Goal: Task Accomplishment & Management: Manage account settings

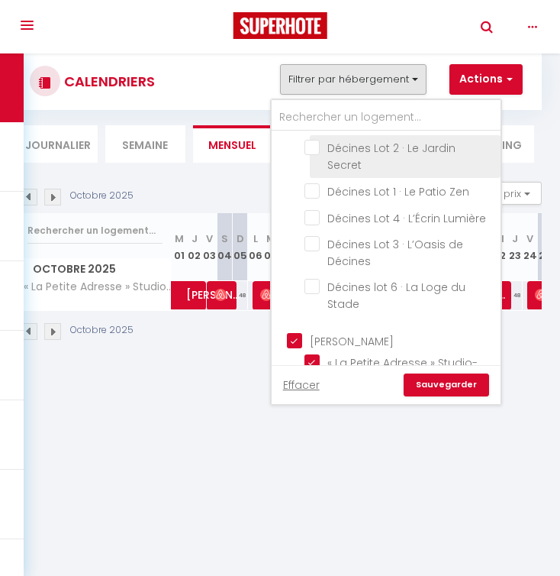
scroll to position [579, 0]
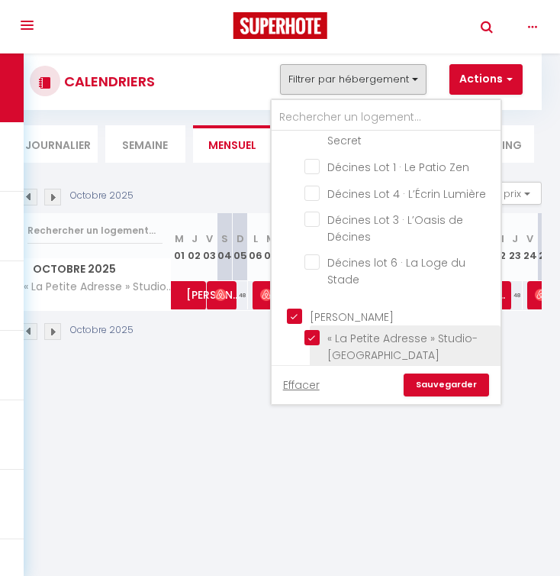
click at [314, 330] on input "« La Petite Adresse » Studio-[GEOGRAPHIC_DATA][PERSON_NAME][GEOGRAPHIC_DATA] 3" at bounding box center [400, 337] width 191 height 15
checkbox input "false"
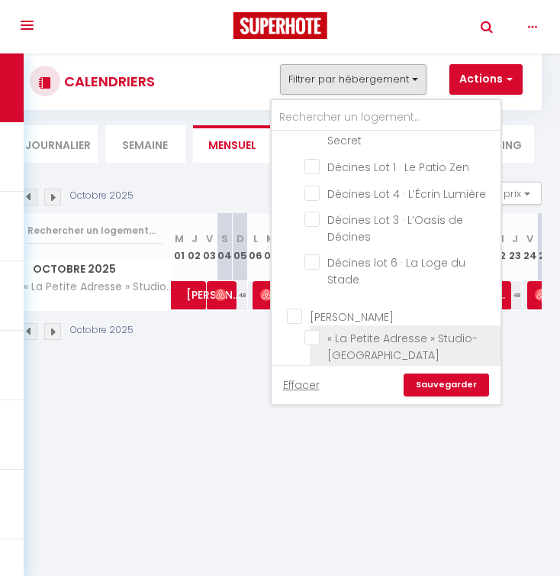
checkbox input "false"
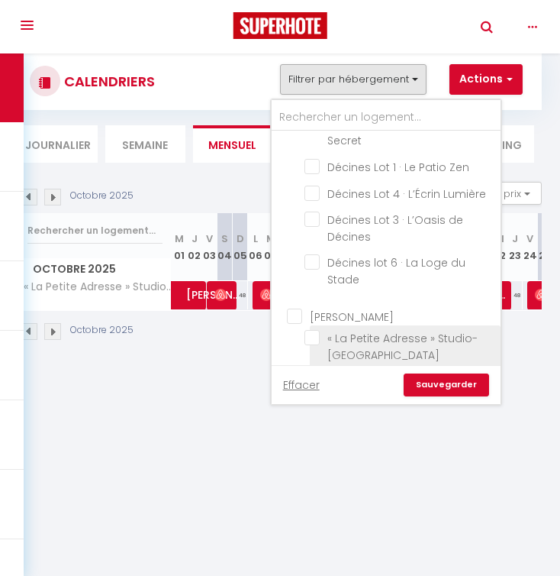
checkbox input "false"
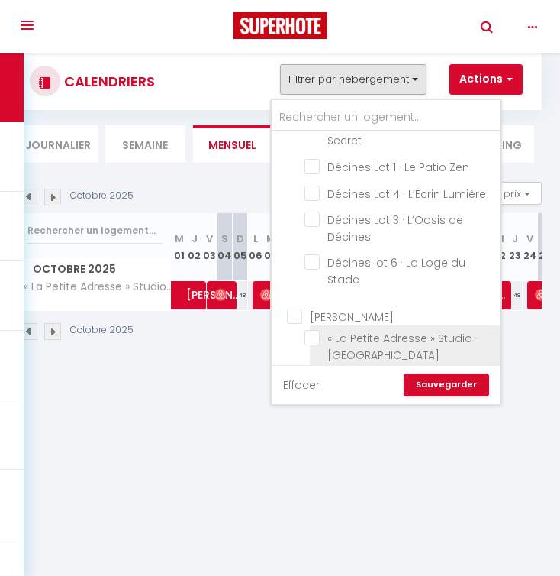
checkbox input "false"
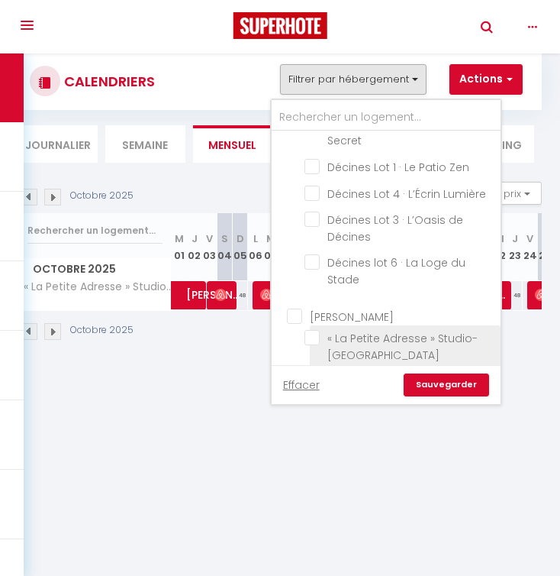
checkbox input "false"
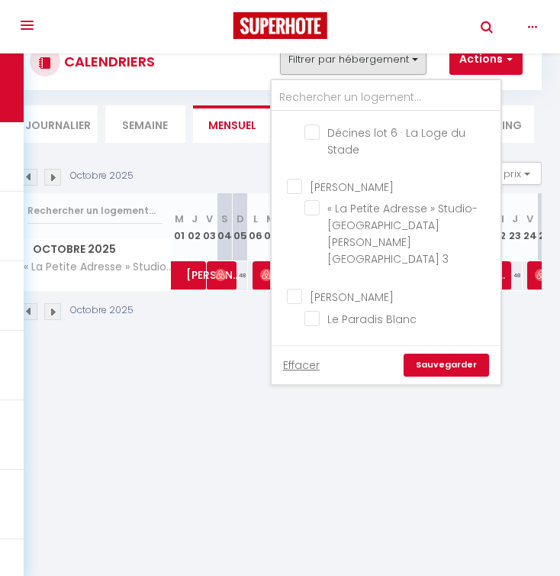
scroll to position [53, 0]
click at [317, 369] on input "Le Jungle Part Dieu" at bounding box center [400, 376] width 191 height 15
checkbox input "true"
checkbox input "false"
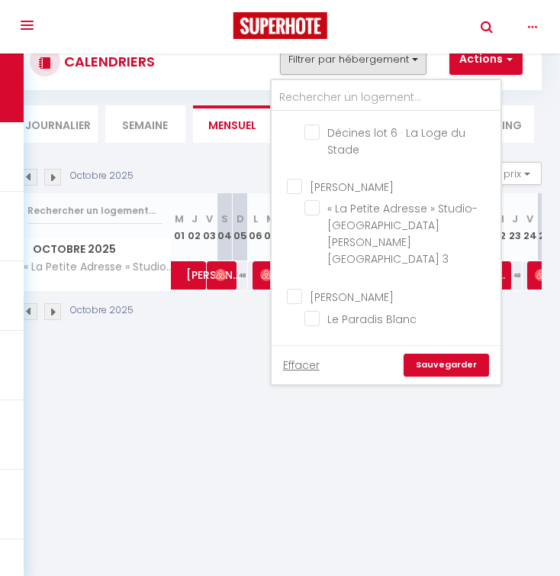
checkbox input "false"
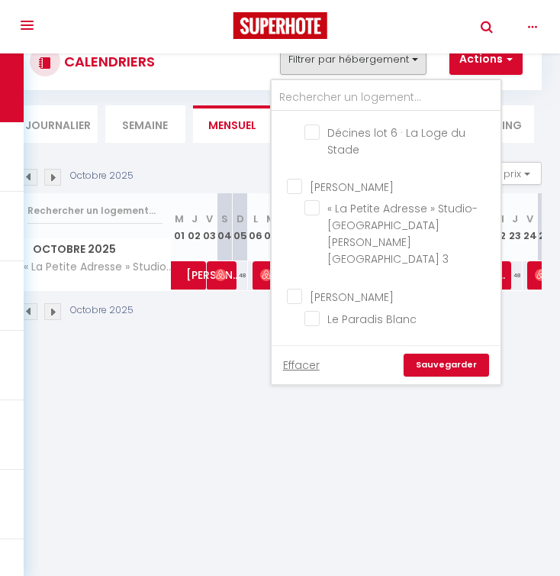
checkbox input "false"
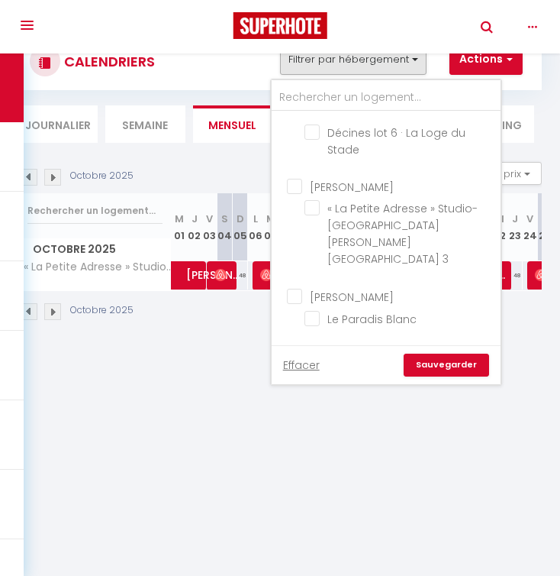
checkbox input "false"
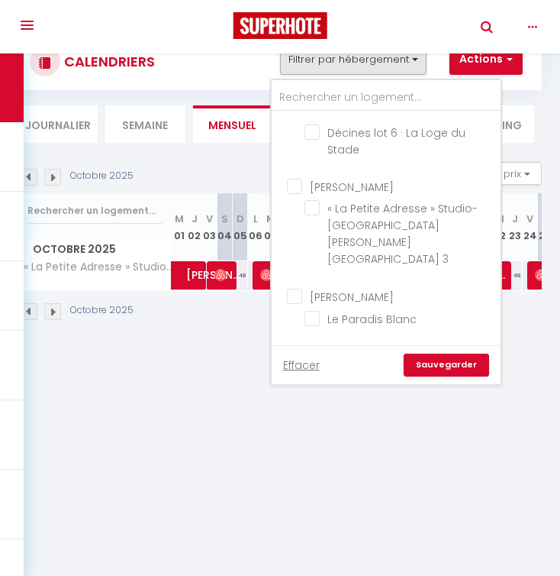
checkbox input "false"
checkbox input "true"
checkbox input "false"
click at [440, 369] on link "Sauvegarder" at bounding box center [446, 364] width 85 height 23
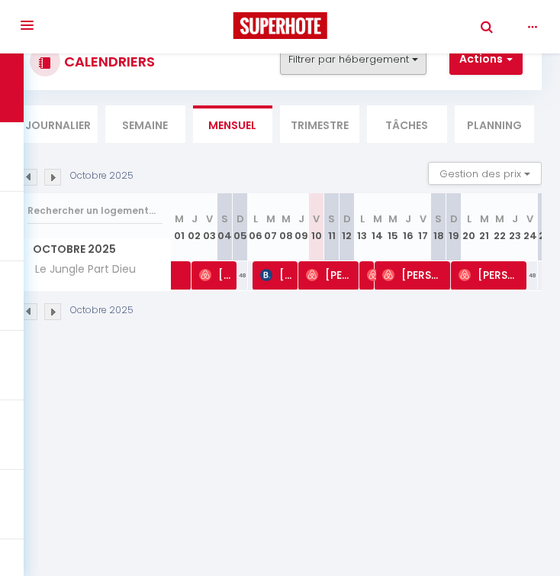
click at [335, 58] on button "Filtrer par hébergement" at bounding box center [353, 59] width 147 height 31
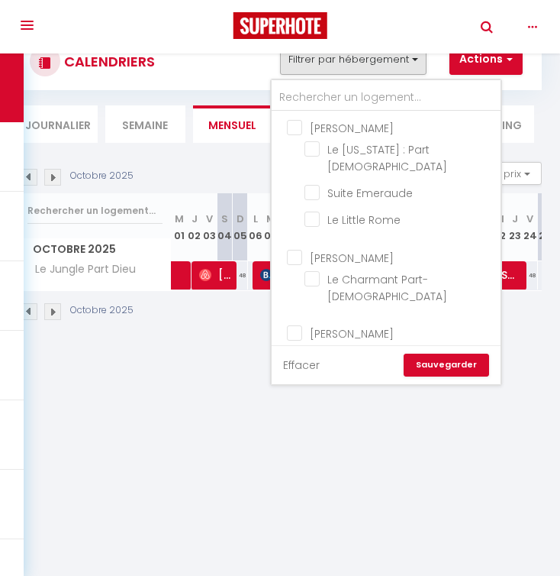
click at [301, 364] on link "Effacer" at bounding box center [301, 364] width 37 height 17
checkbox input "false"
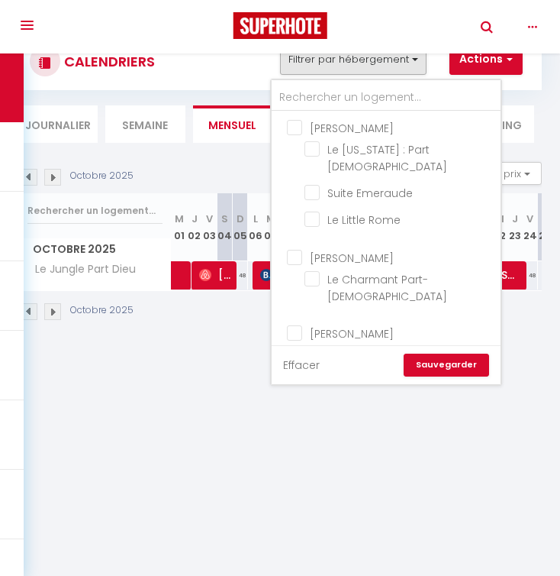
checkbox input "false"
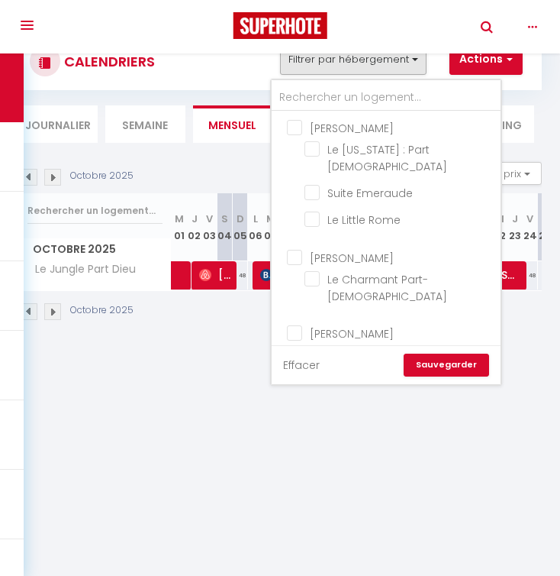
checkbox input "false"
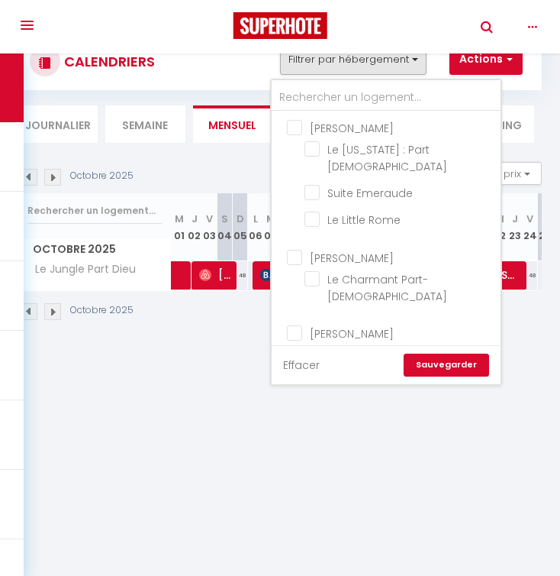
checkbox input "false"
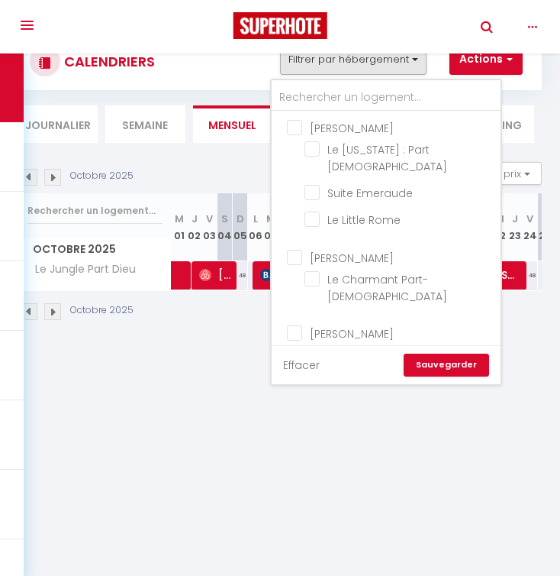
checkbox input "false"
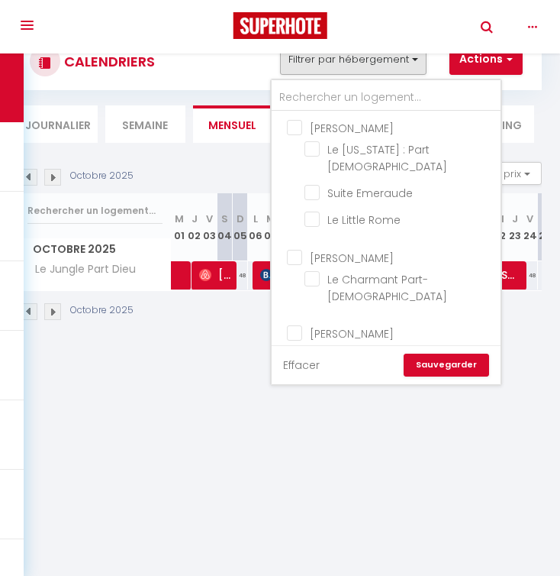
checkbox input "false"
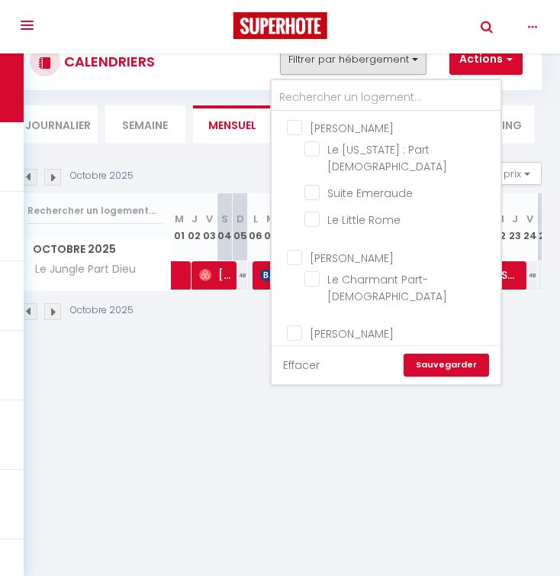
checkbox input "false"
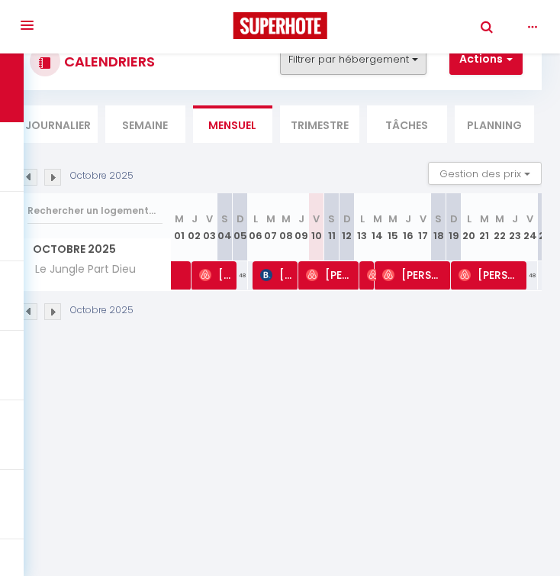
click at [366, 61] on button "Filtrer par hébergement" at bounding box center [353, 59] width 147 height 31
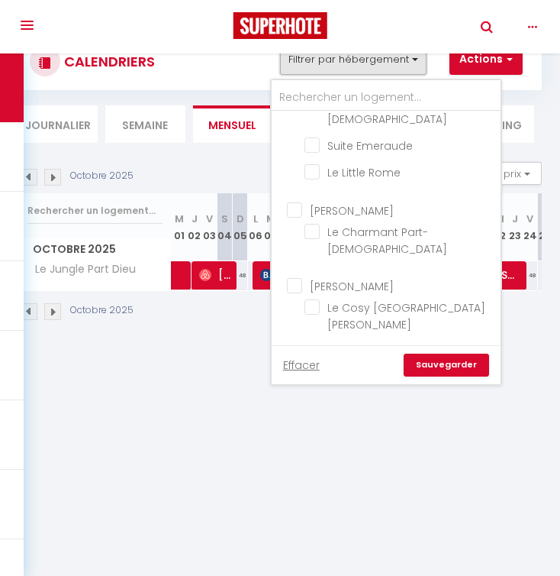
scroll to position [50, 0]
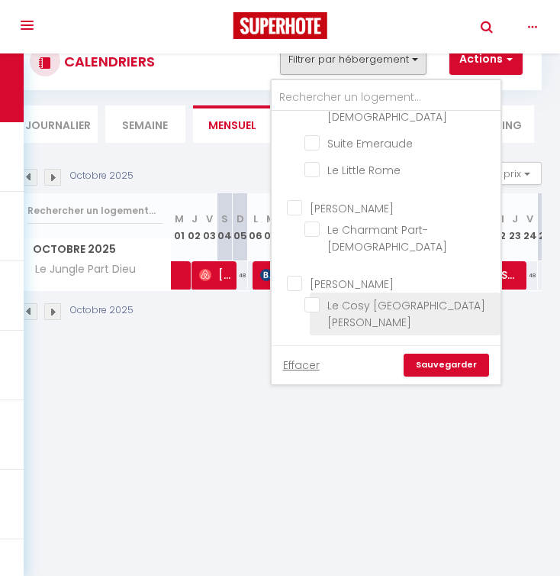
click at [314, 297] on input "Le Cosy [GEOGRAPHIC_DATA][PERSON_NAME]" at bounding box center [400, 304] width 191 height 15
checkbox input "true"
checkbox input "false"
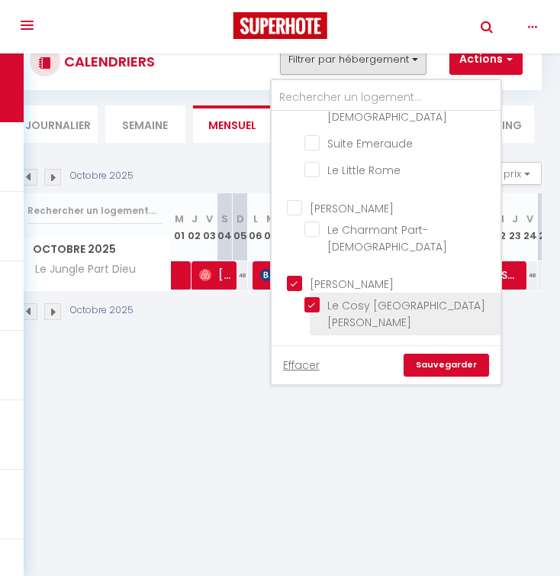
checkbox input "false"
checkbox input "true"
checkbox input "false"
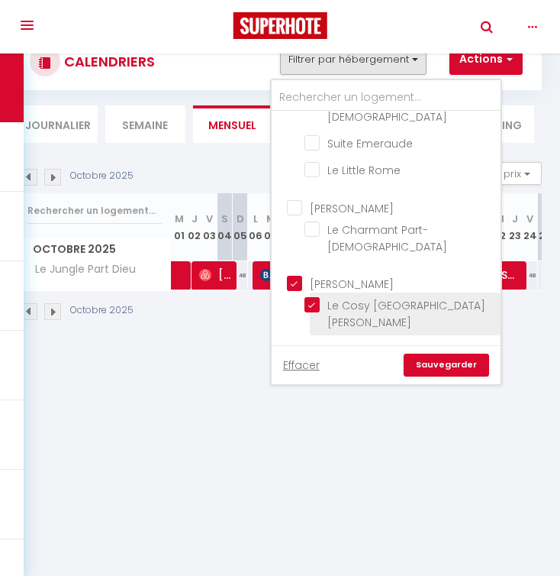
checkbox input "false"
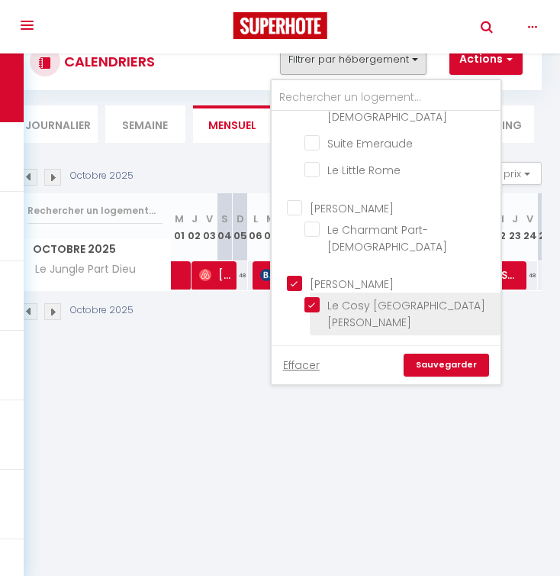
checkbox input "false"
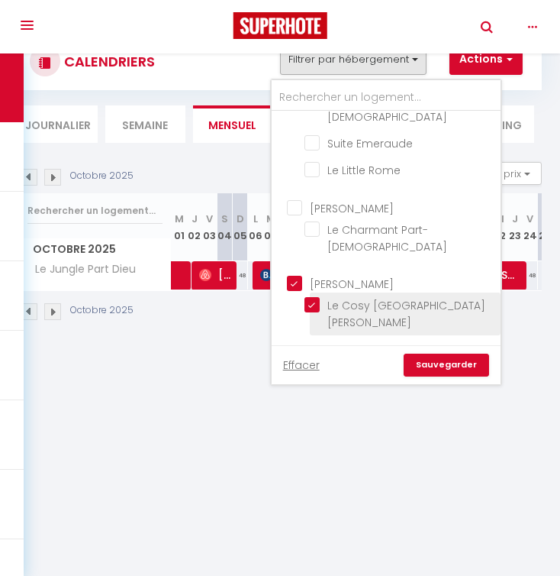
checkbox input "false"
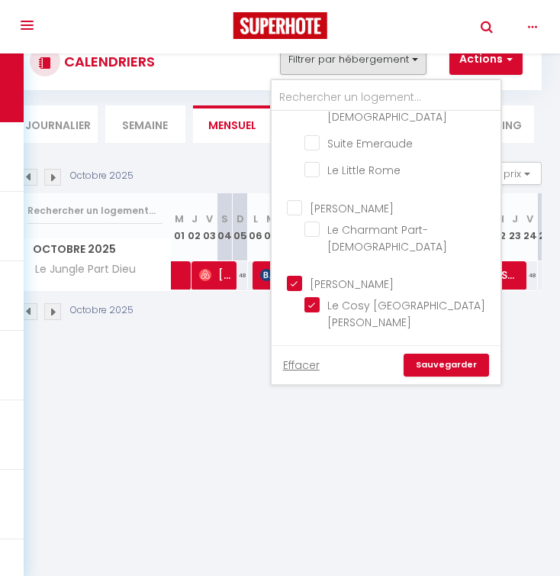
click at [465, 366] on link "Sauvegarder" at bounding box center [446, 364] width 85 height 23
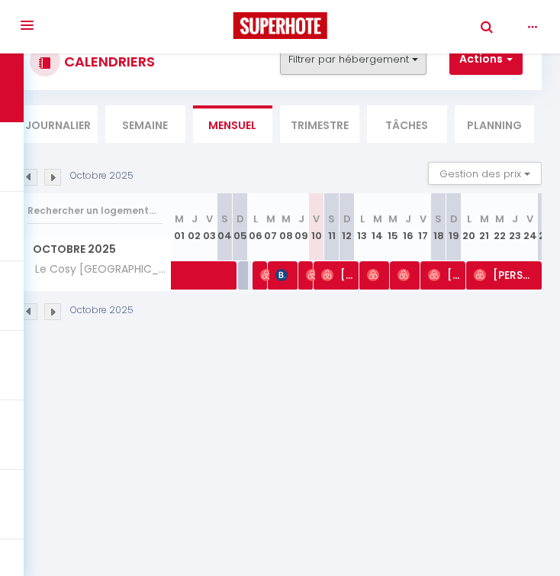
click at [321, 69] on button "Filtrer par hébergement" at bounding box center [353, 59] width 147 height 31
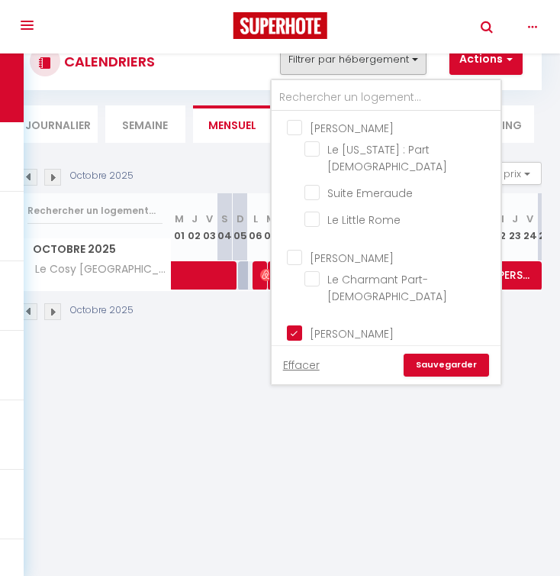
click at [297, 324] on input "[PERSON_NAME]" at bounding box center [401, 331] width 229 height 15
checkbox input "false"
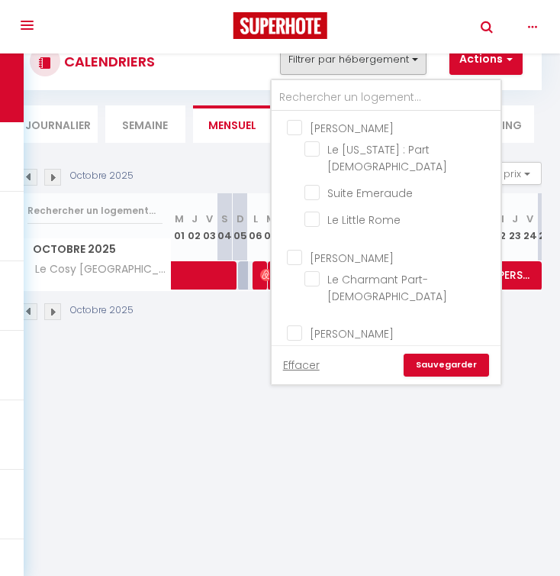
checkbox input "false"
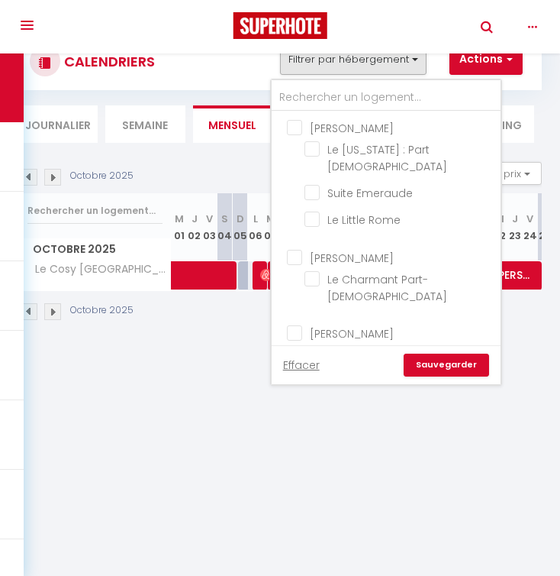
checkbox input "false"
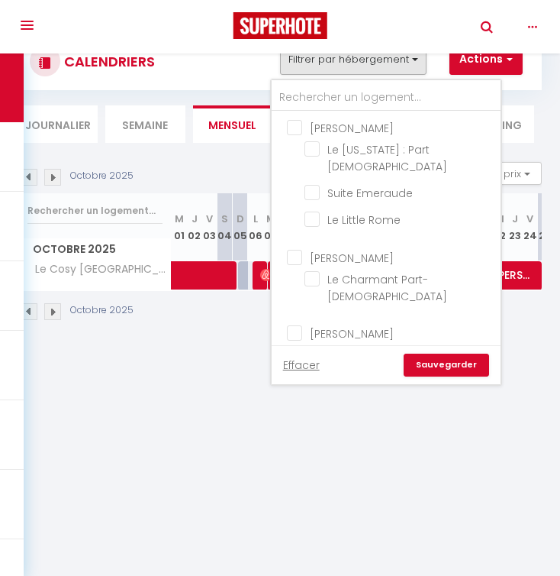
checkbox input "false"
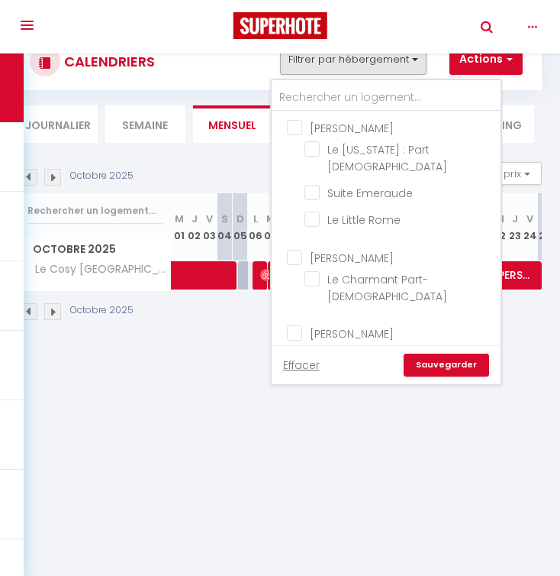
checkbox input "false"
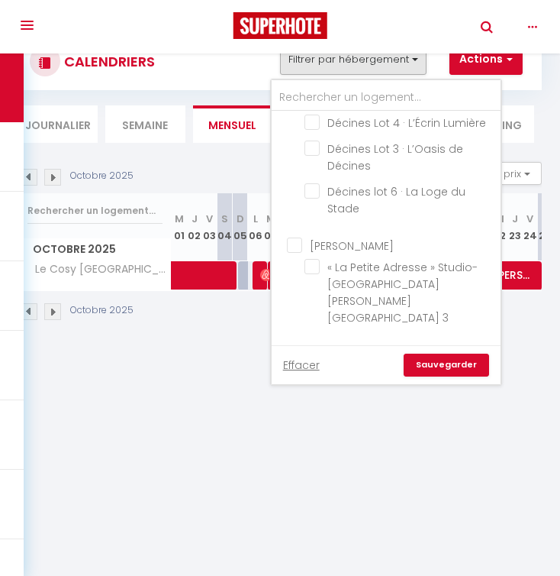
scroll to position [653, 0]
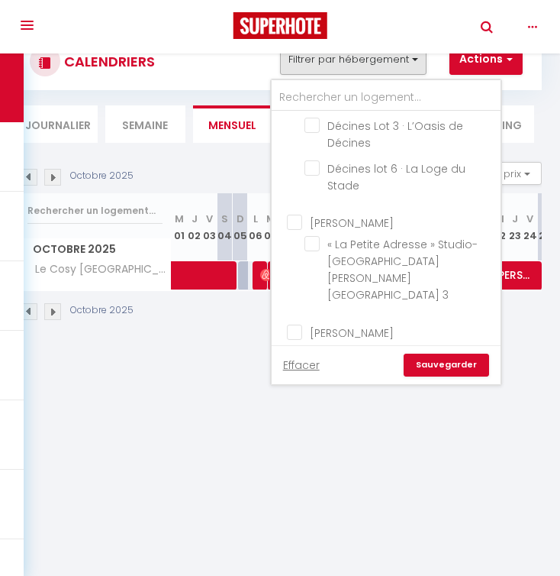
click at [310, 376] on ul "[PERSON_NAME] Le Jungle Part Dieu" at bounding box center [386, 406] width 229 height 60
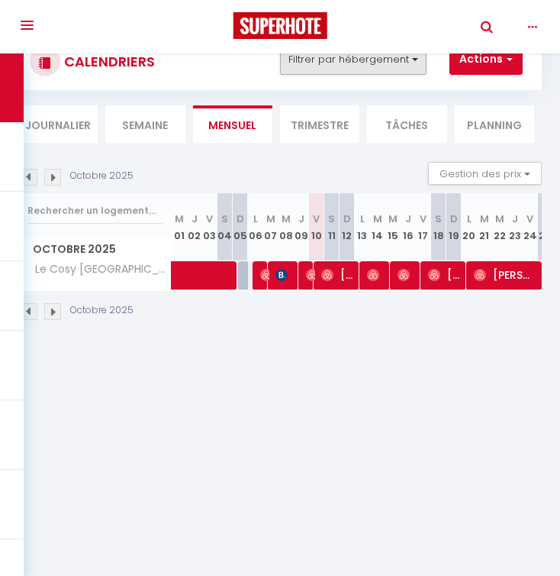
click at [369, 60] on button "Filtrer par hébergement" at bounding box center [353, 59] width 147 height 31
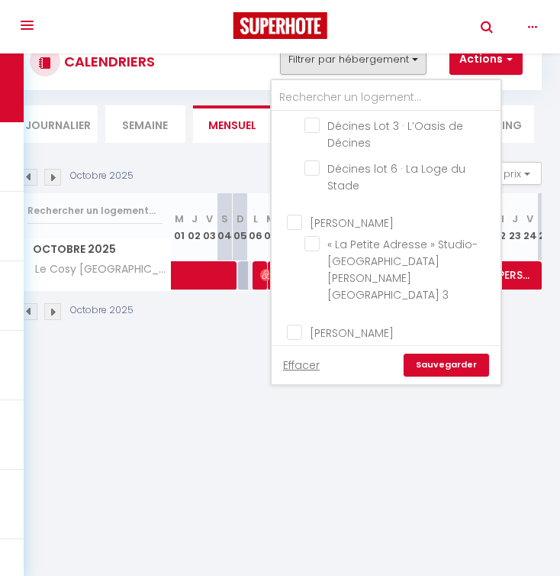
click at [310, 405] on input "Le Jungle Part Dieu" at bounding box center [400, 412] width 191 height 15
checkbox input "true"
checkbox input "false"
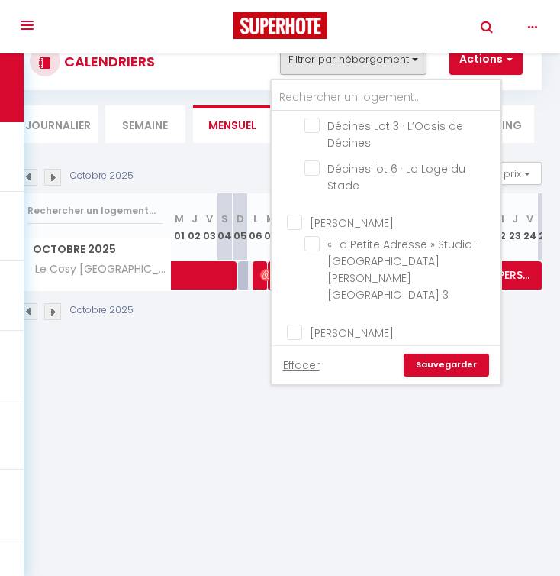
checkbox input "false"
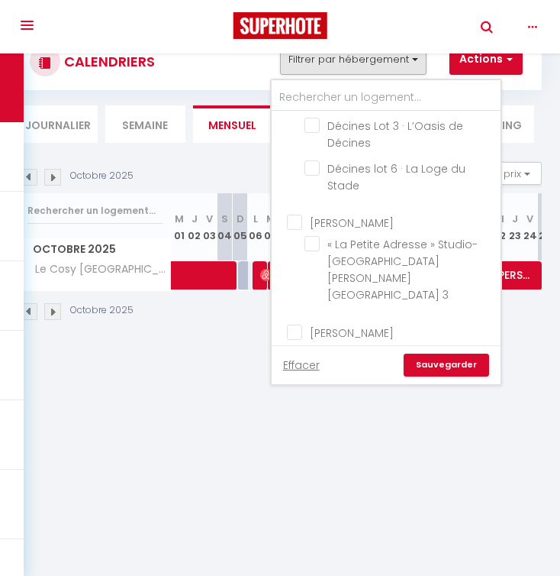
checkbox input "false"
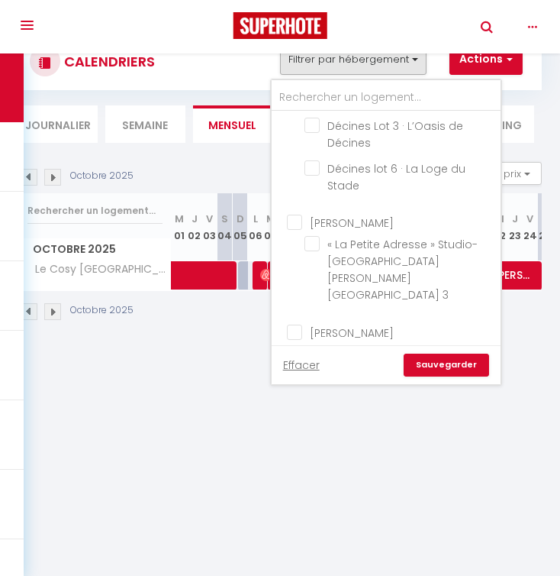
checkbox input "false"
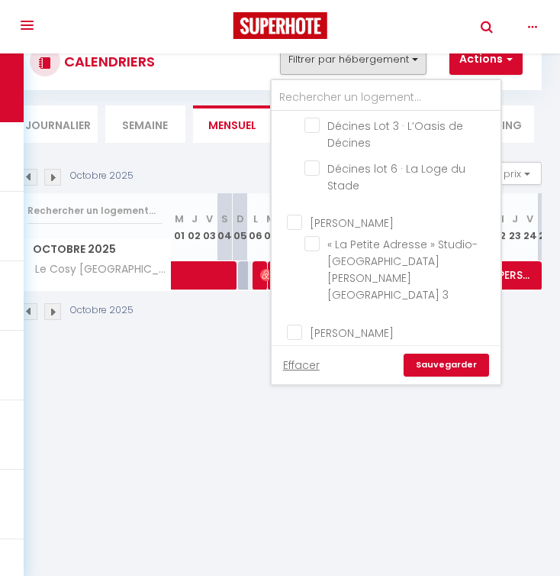
checkbox input "true"
checkbox input "false"
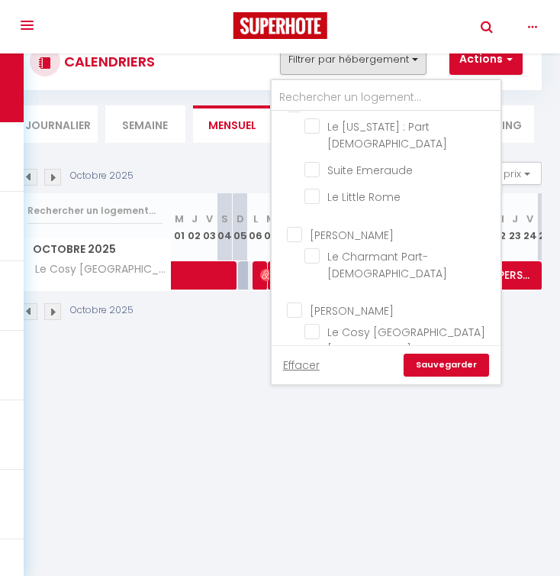
scroll to position [31, 0]
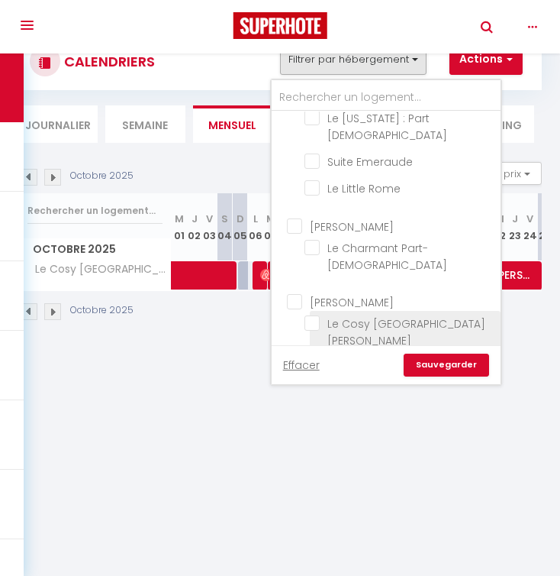
click at [311, 315] on input "Le Cosy [GEOGRAPHIC_DATA][PERSON_NAME]" at bounding box center [400, 322] width 191 height 15
checkbox input "true"
checkbox input "false"
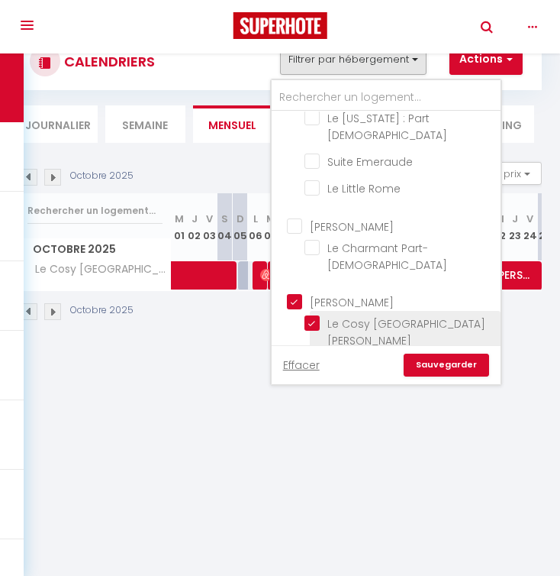
checkbox input "false"
checkbox input "true"
checkbox input "false"
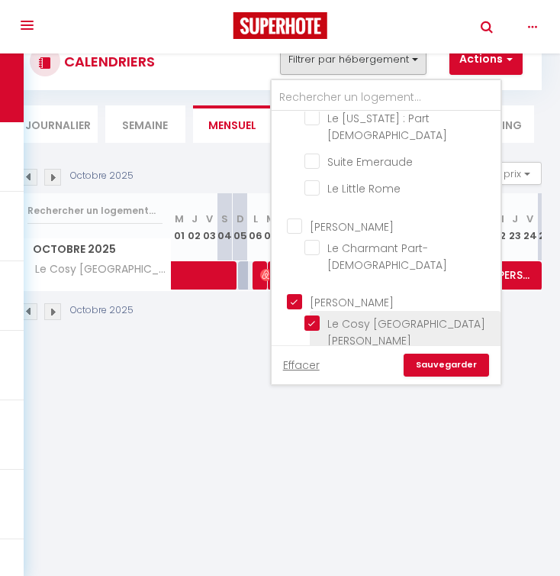
checkbox input "false"
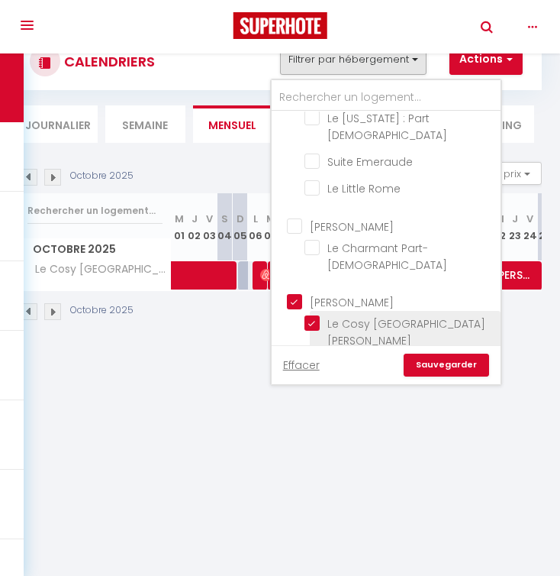
checkbox input "false"
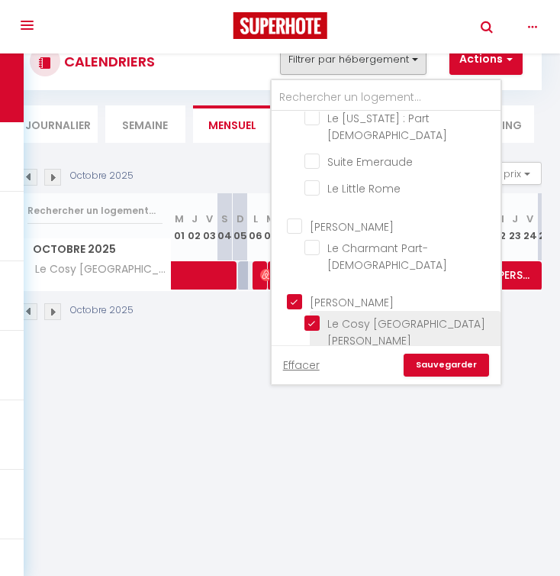
checkbox input "false"
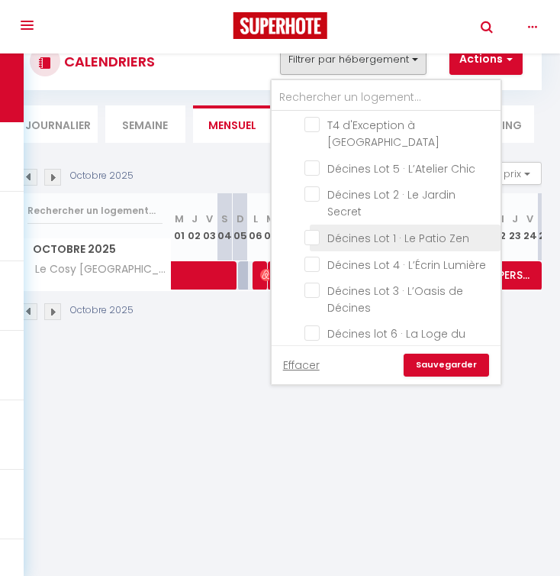
scroll to position [533, 0]
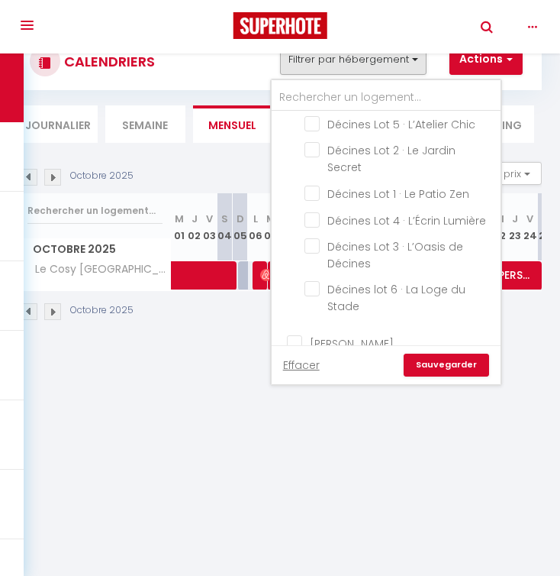
click at [313, 356] on input "« La Petite Adresse » Studio-[GEOGRAPHIC_DATA][PERSON_NAME][GEOGRAPHIC_DATA] 3" at bounding box center [400, 363] width 191 height 15
checkbox input "true"
checkbox input "false"
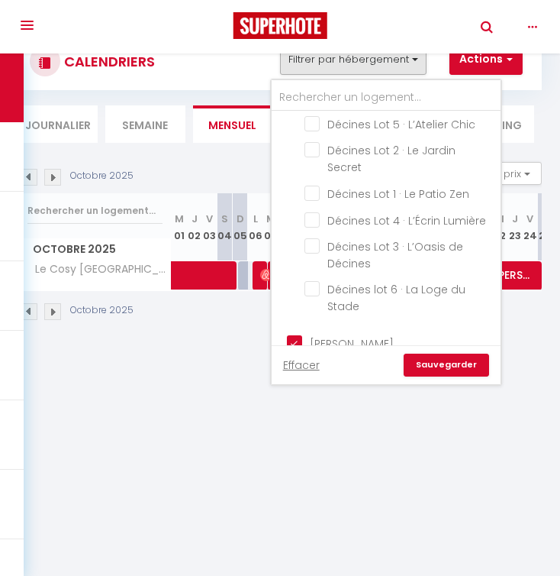
checkbox input "false"
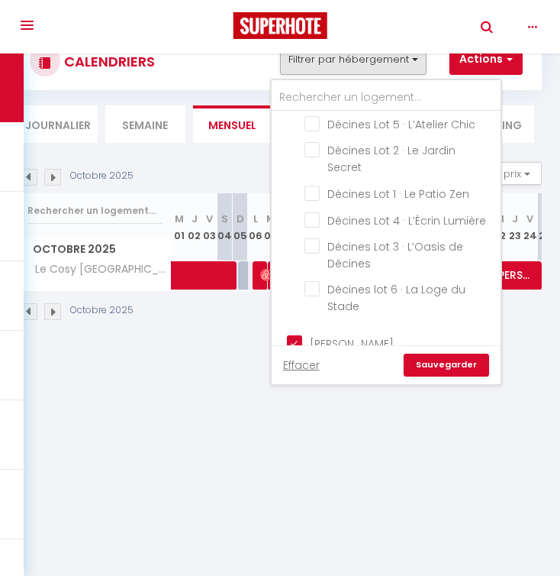
checkbox input "false"
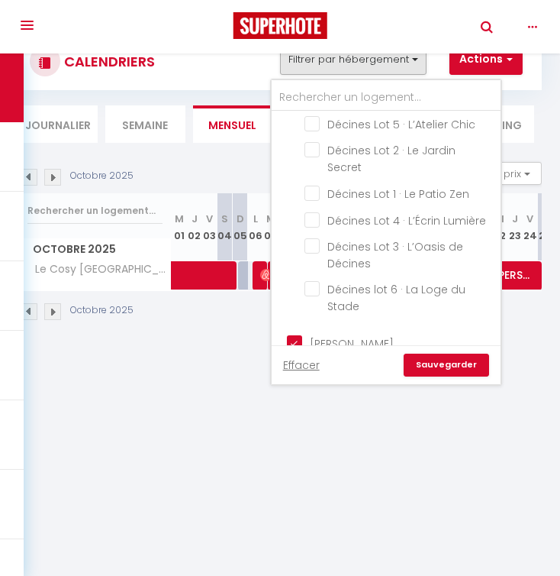
checkbox input "false"
checkbox input "true"
checkbox input "false"
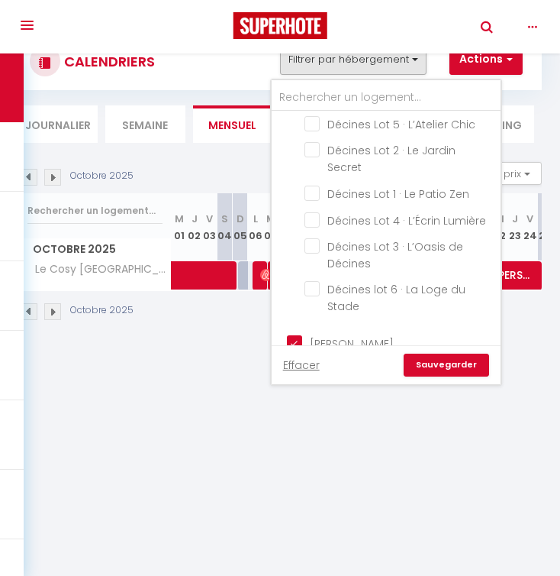
checkbox input "false"
click at [426, 360] on link "Sauvegarder" at bounding box center [446, 364] width 85 height 23
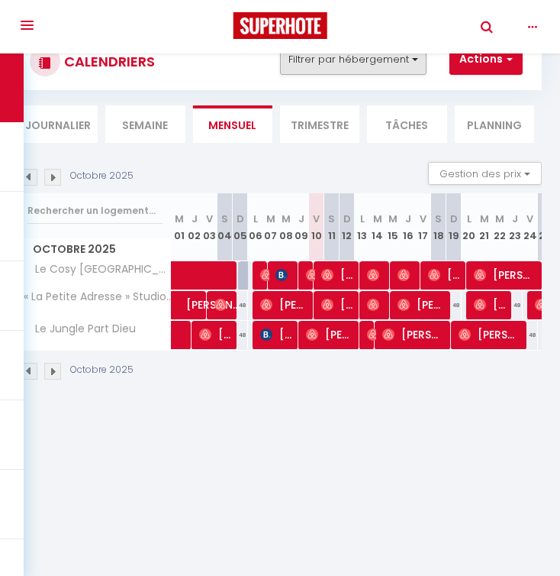
click at [378, 60] on button "Filtrer par hébergement" at bounding box center [353, 59] width 147 height 31
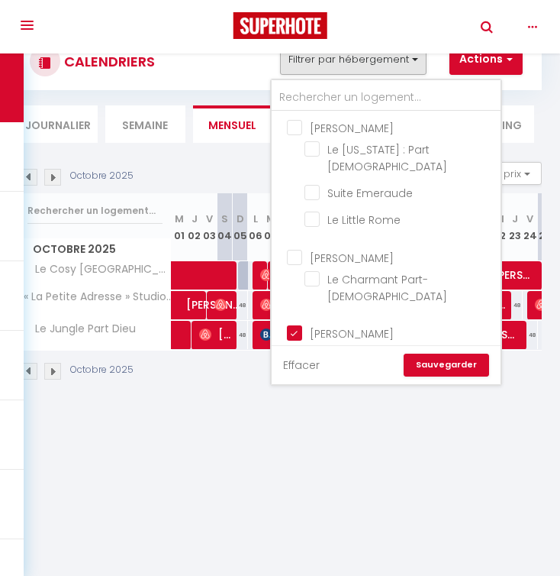
click at [295, 369] on link "Effacer" at bounding box center [301, 364] width 37 height 17
checkbox input "false"
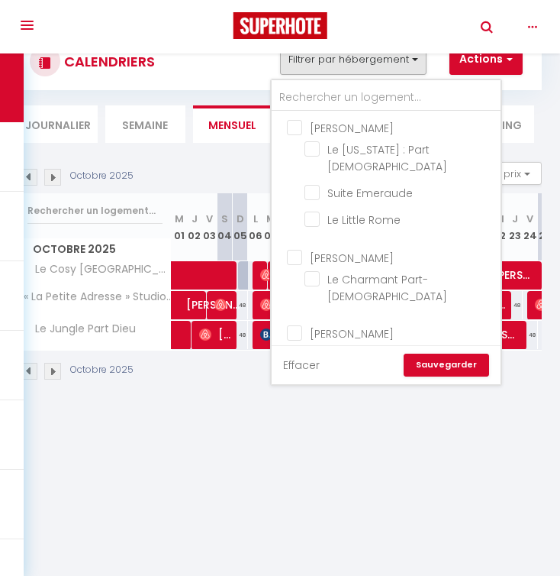
checkbox input "false"
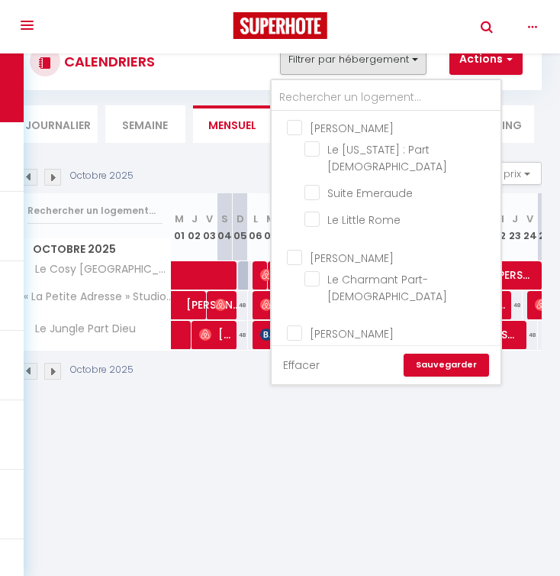
checkbox input "false"
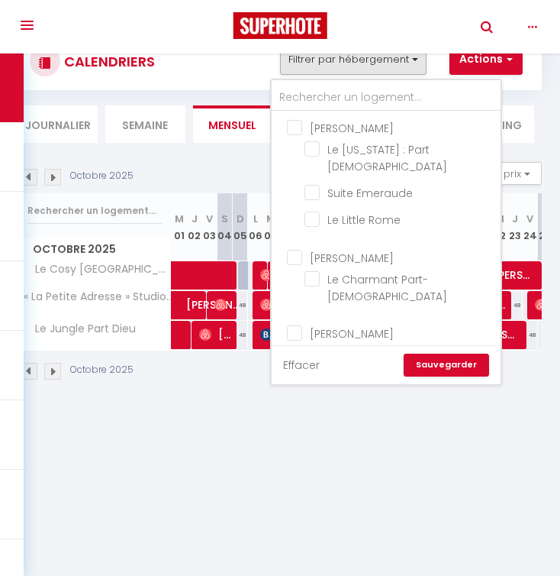
checkbox input "false"
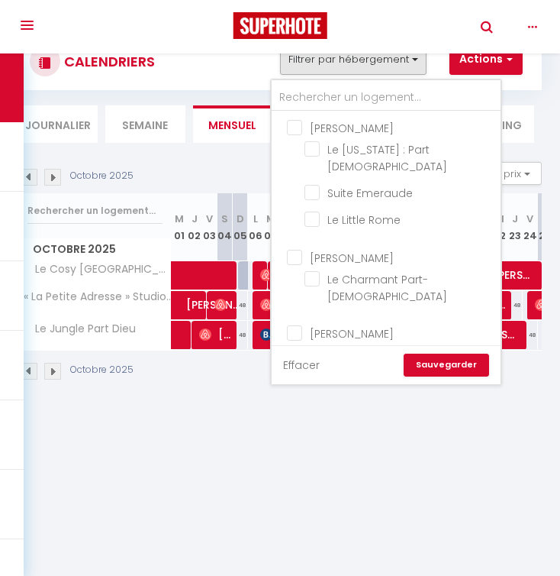
checkbox input "false"
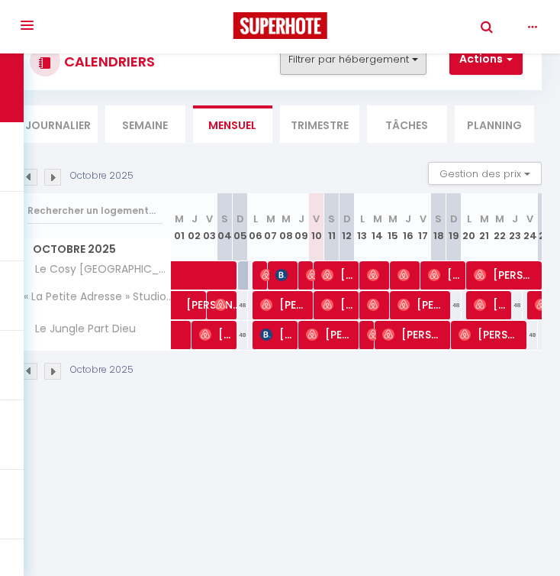
click at [376, 63] on button "Filtrer par hébergement" at bounding box center [353, 59] width 147 height 31
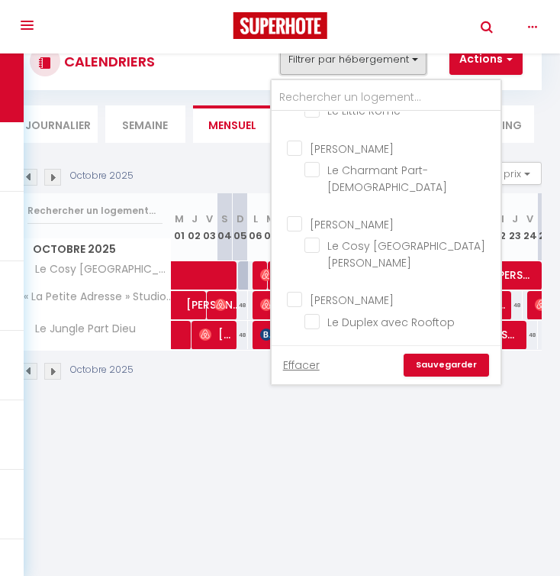
scroll to position [155, 0]
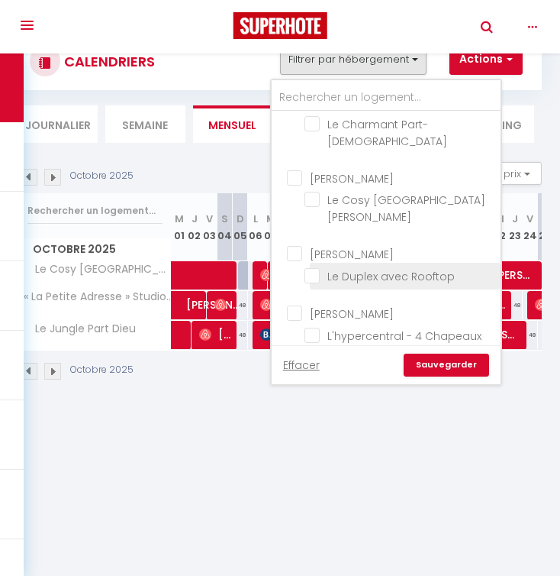
click at [314, 267] on input "Le Duplex avec Rooftop" at bounding box center [400, 274] width 191 height 15
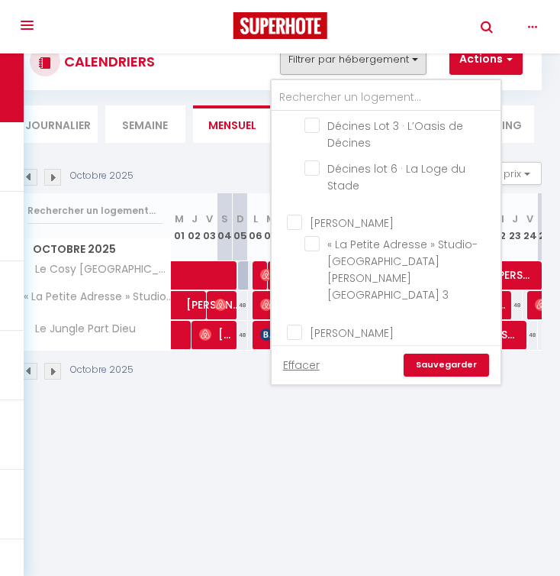
scroll to position [659, 0]
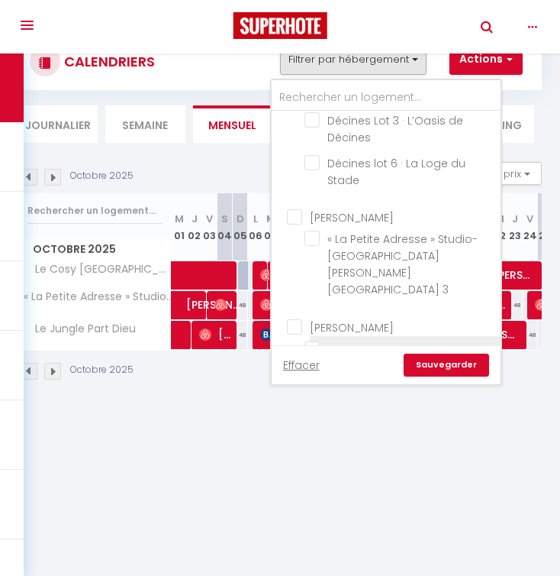
click at [320, 340] on input "Le Paradis Blanc" at bounding box center [400, 347] width 191 height 15
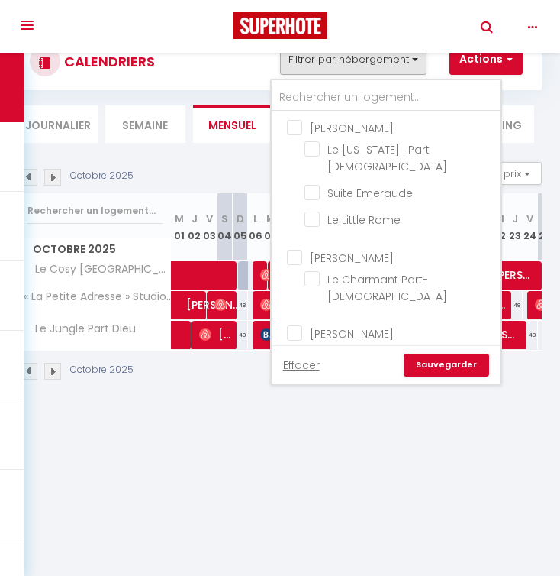
scroll to position [0, 0]
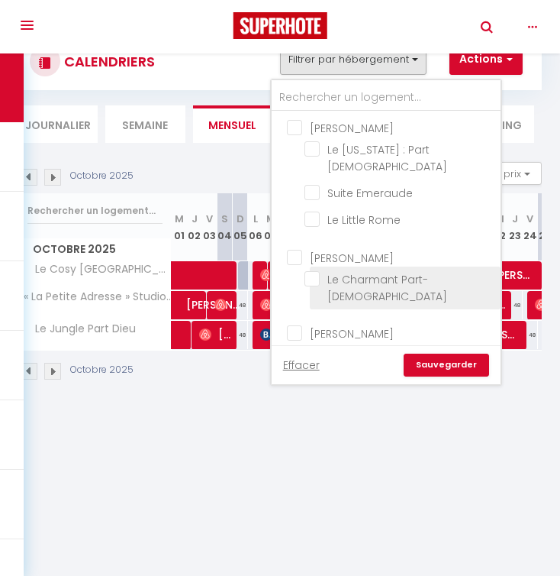
click at [324, 271] on input "Le Charmant Part-[DEMOGRAPHIC_DATA]" at bounding box center [400, 278] width 191 height 15
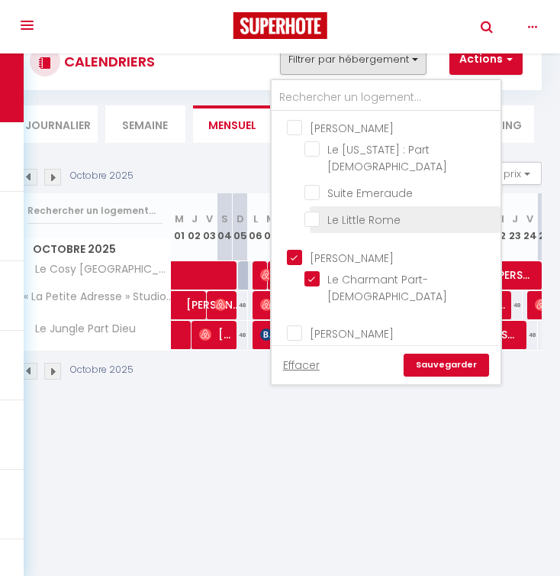
click at [320, 211] on label "Le Little Rome" at bounding box center [360, 219] width 81 height 17
click at [316, 211] on input "Le Little Rome" at bounding box center [400, 218] width 191 height 15
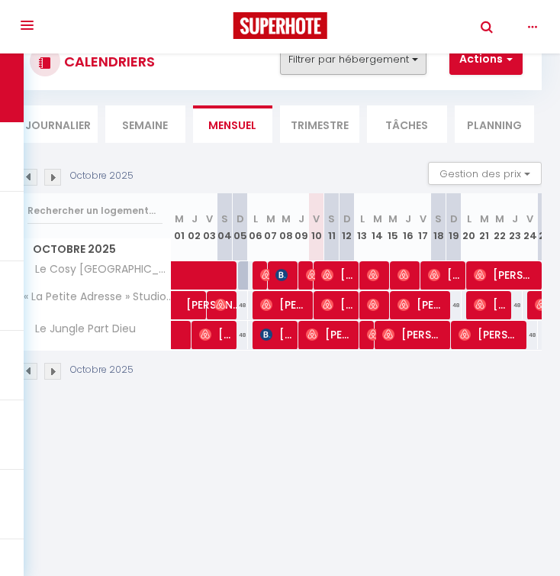
click at [376, 57] on button "Filtrer par hébergement" at bounding box center [353, 59] width 147 height 31
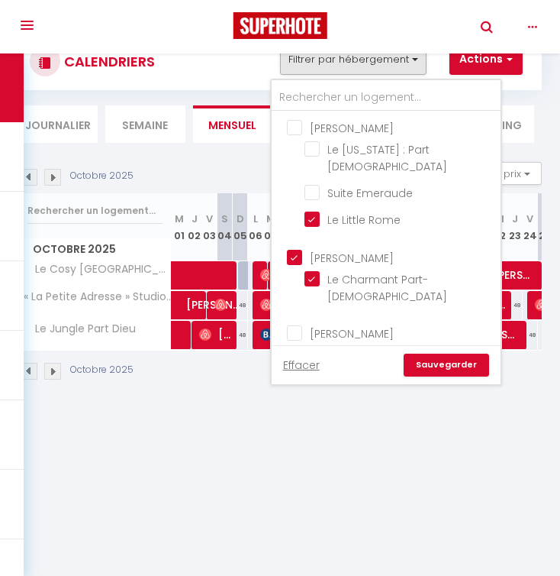
click at [427, 363] on link "Sauvegarder" at bounding box center [446, 364] width 85 height 23
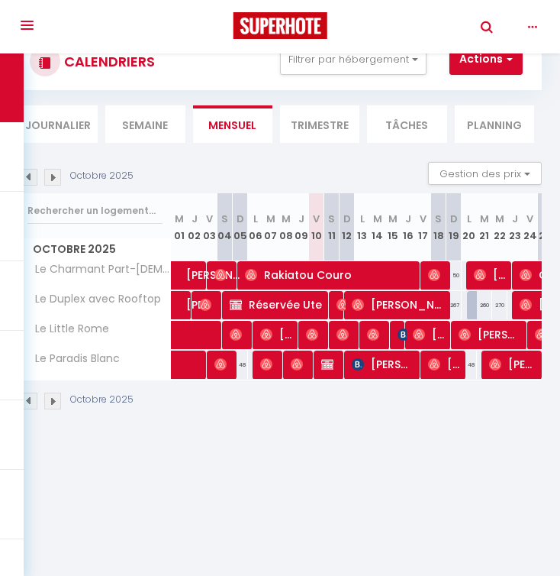
scroll to position [52, 0]
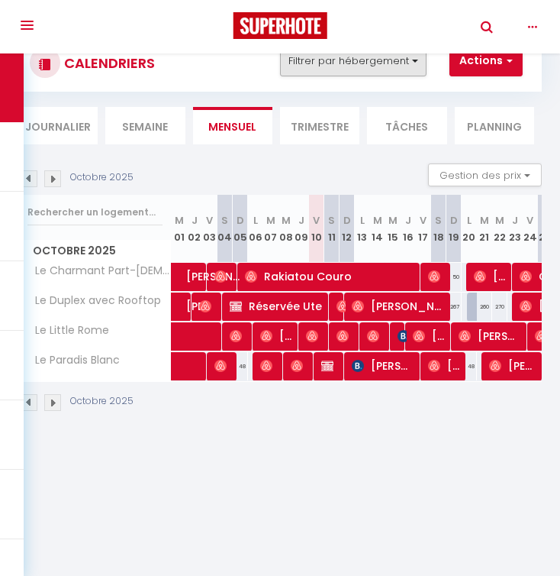
click at [367, 60] on button "Filtrer par hébergement" at bounding box center [353, 61] width 147 height 31
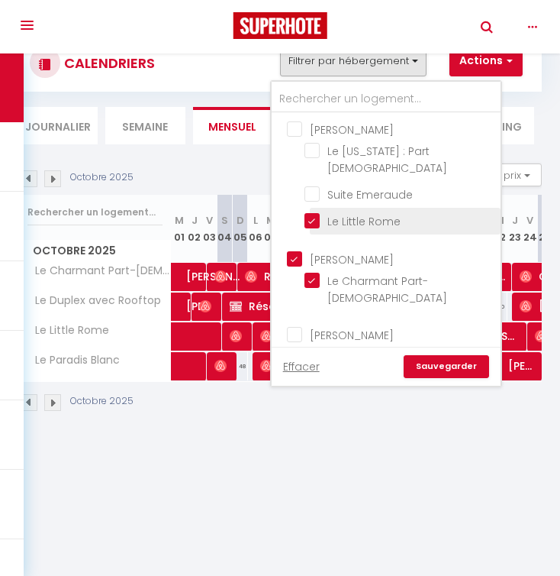
click at [318, 212] on input "Le Little Rome" at bounding box center [400, 219] width 191 height 15
click at [300, 250] on input "[PERSON_NAME]" at bounding box center [401, 257] width 229 height 15
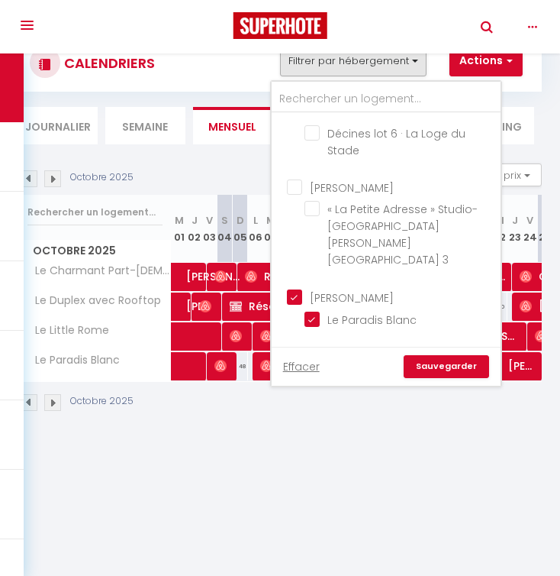
scroll to position [689, 0]
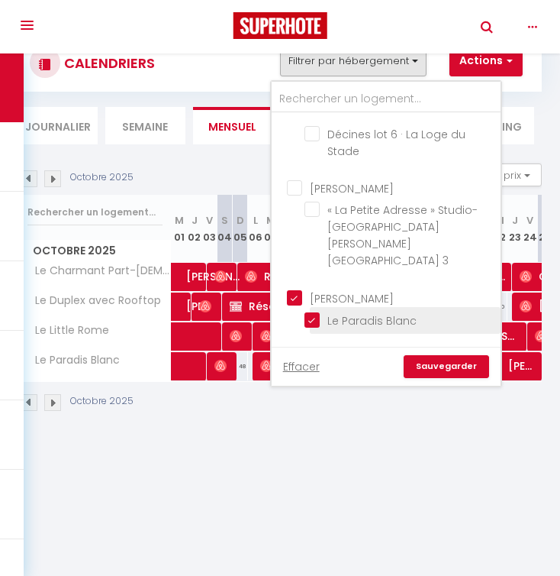
click at [311, 307] on li "Le Paradis Blanc" at bounding box center [405, 320] width 191 height 27
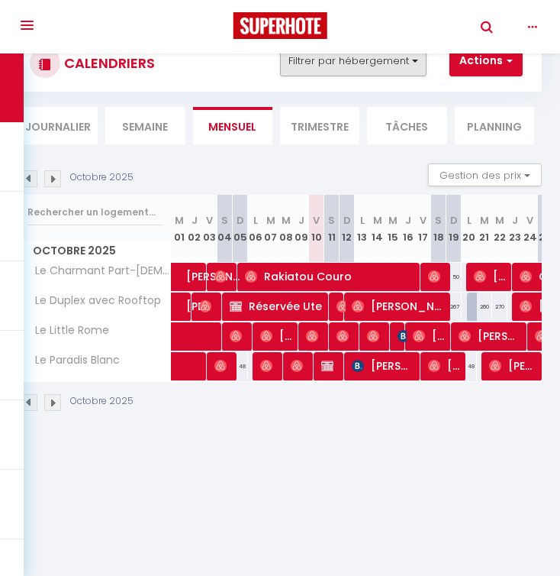
click at [343, 67] on button "Filtrer par hébergement" at bounding box center [353, 61] width 147 height 31
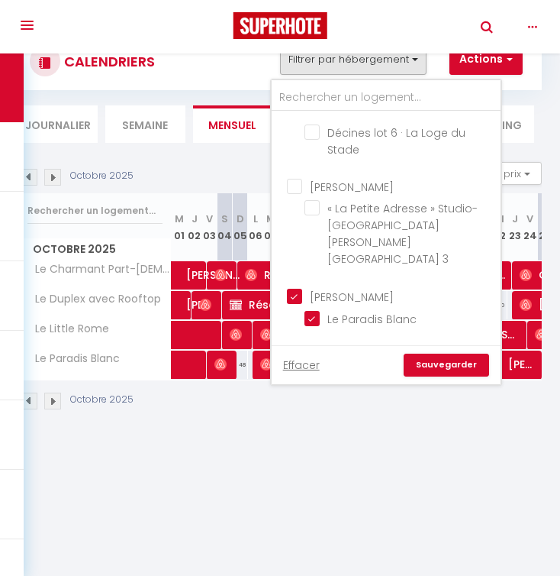
click at [374, 347] on input "[PERSON_NAME]" at bounding box center [401, 354] width 229 height 15
click at [318, 347] on input "[PERSON_NAME]" at bounding box center [401, 354] width 229 height 15
click at [312, 310] on input "Le Paradis Blanc" at bounding box center [400, 317] width 191 height 15
click at [423, 368] on link "Sauvegarder" at bounding box center [446, 364] width 85 height 23
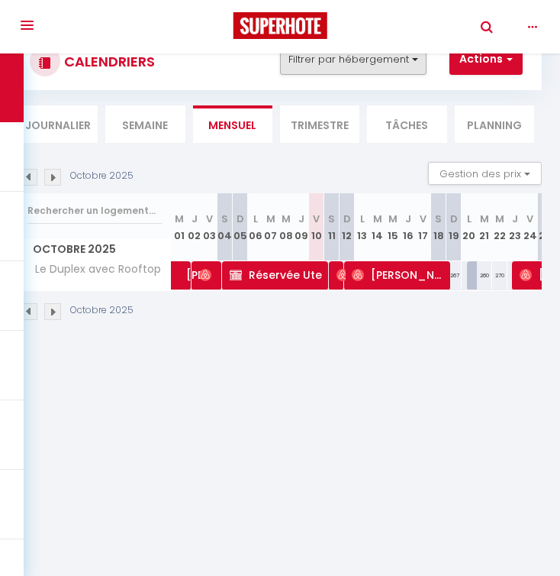
click at [354, 68] on button "Filtrer par hébergement" at bounding box center [353, 59] width 147 height 31
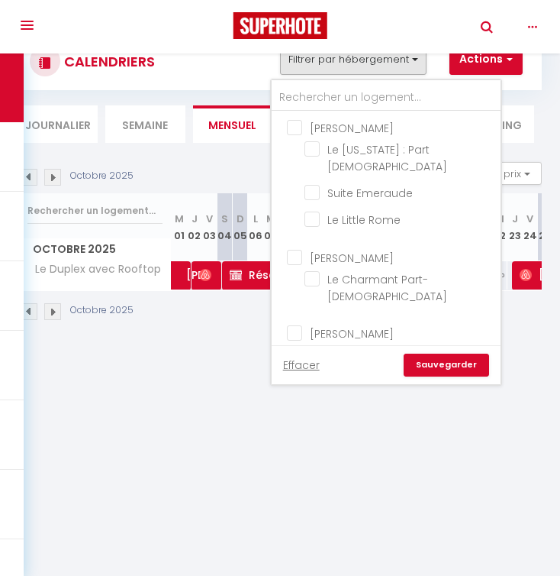
click at [354, 68] on button "Filtrer par hébergement" at bounding box center [353, 59] width 147 height 31
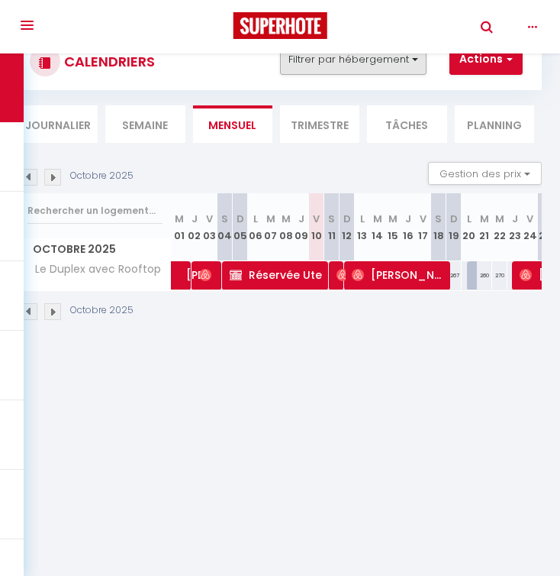
click at [354, 68] on button "Filtrer par hébergement" at bounding box center [353, 59] width 147 height 31
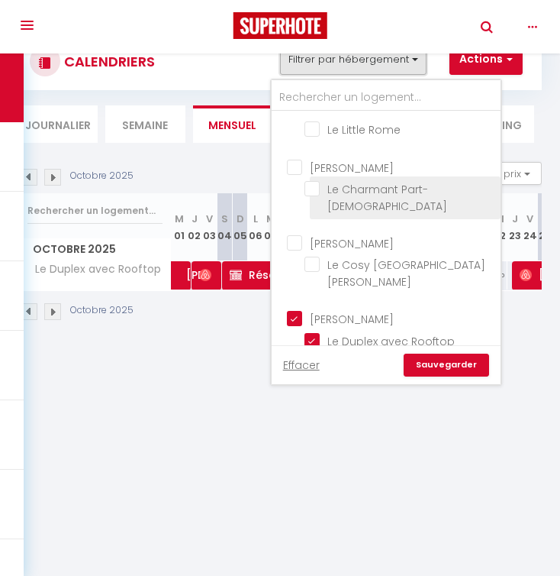
scroll to position [102, 0]
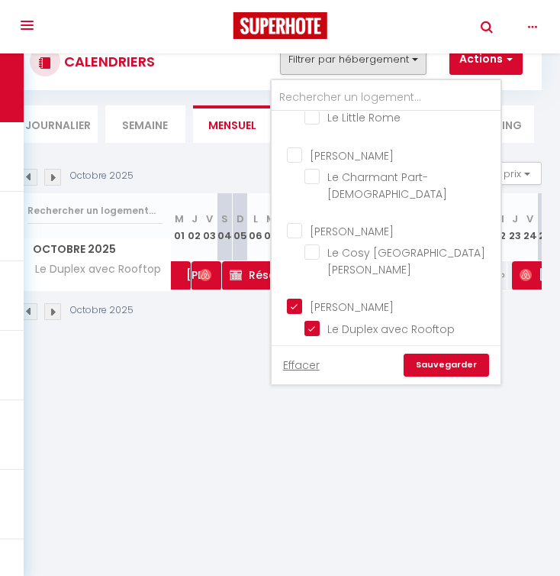
click at [295, 298] on input "[PERSON_NAME]" at bounding box center [401, 305] width 229 height 15
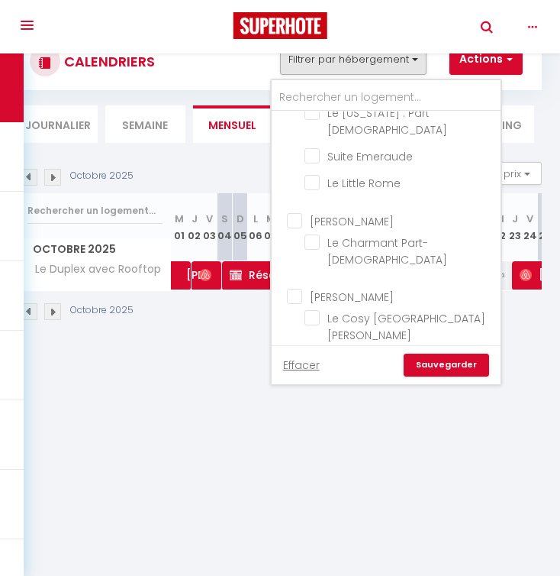
scroll to position [40, 0]
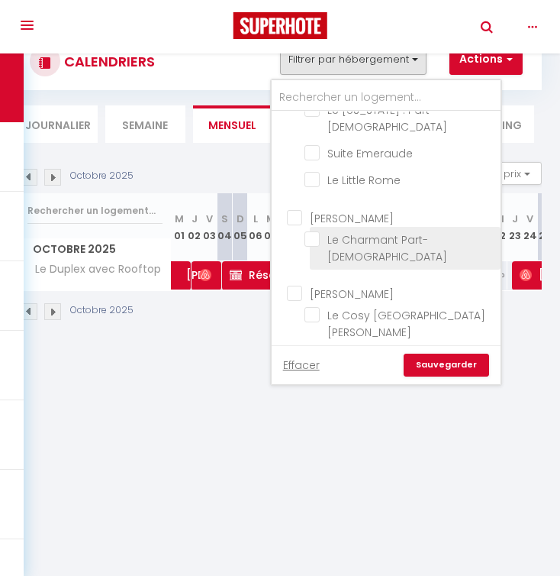
click at [318, 231] on input "Le Charmant Part-[DEMOGRAPHIC_DATA]" at bounding box center [400, 238] width 191 height 15
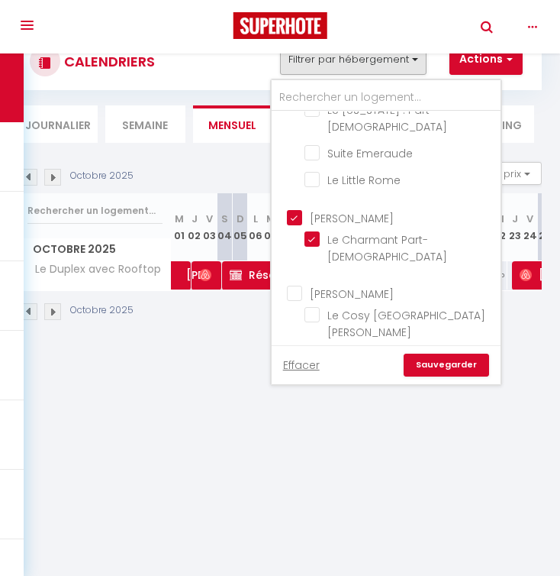
click at [432, 363] on link "Sauvegarder" at bounding box center [446, 364] width 85 height 23
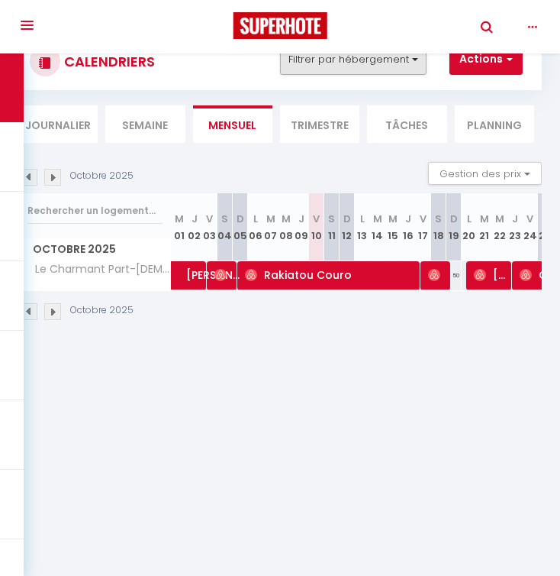
click at [321, 66] on button "Filtrer par hébergement" at bounding box center [353, 59] width 147 height 31
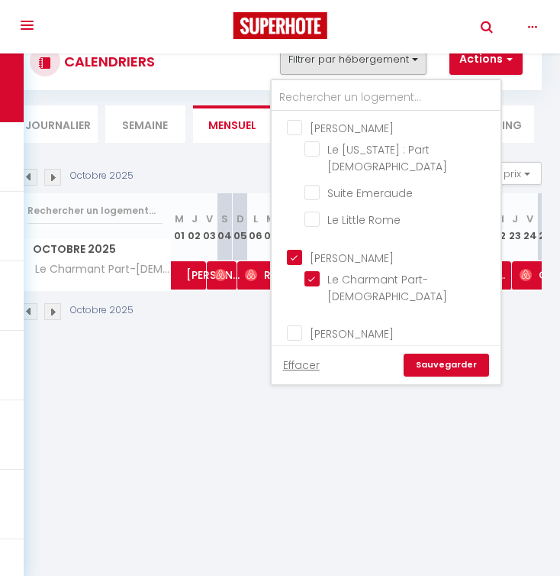
click at [321, 66] on button "Filtrer par hébergement" at bounding box center [353, 59] width 147 height 31
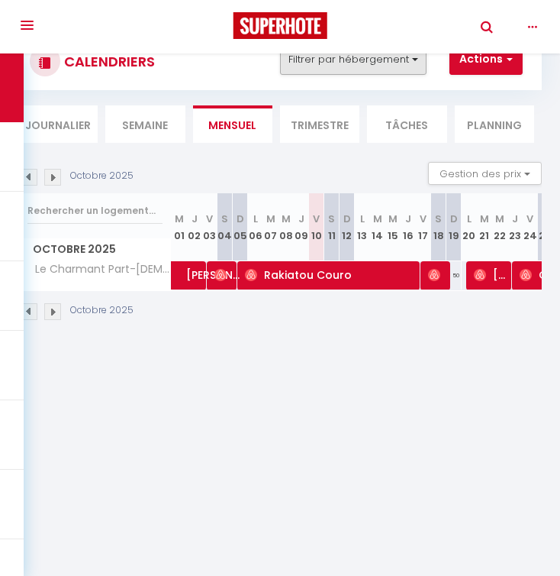
click at [317, 71] on button "Filtrer par hébergement" at bounding box center [353, 59] width 147 height 31
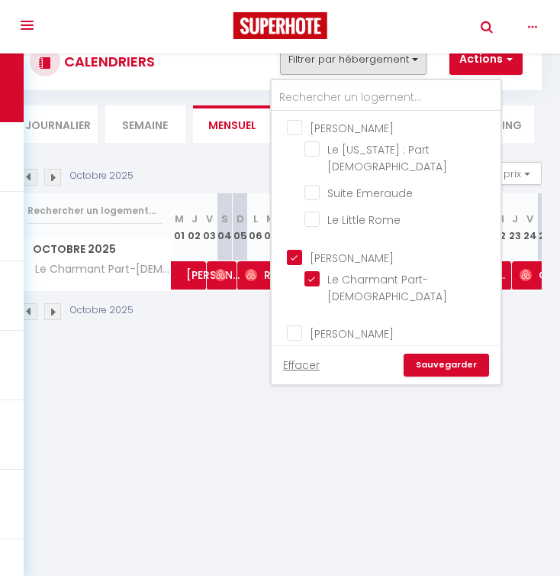
click at [296, 248] on input "[PERSON_NAME]" at bounding box center [401, 255] width 229 height 15
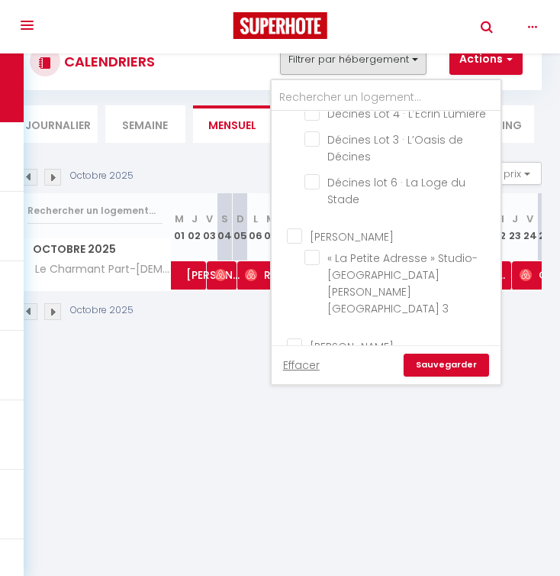
scroll to position [640, 0]
click at [309, 359] on input "Le Paradis Blanc" at bounding box center [400, 366] width 191 height 15
click at [428, 366] on link "Sauvegarder" at bounding box center [446, 364] width 85 height 23
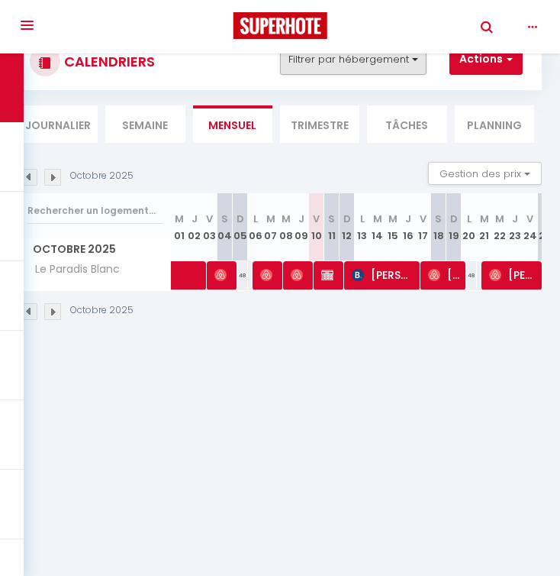
click at [331, 62] on button "Filtrer par hébergement" at bounding box center [353, 59] width 147 height 31
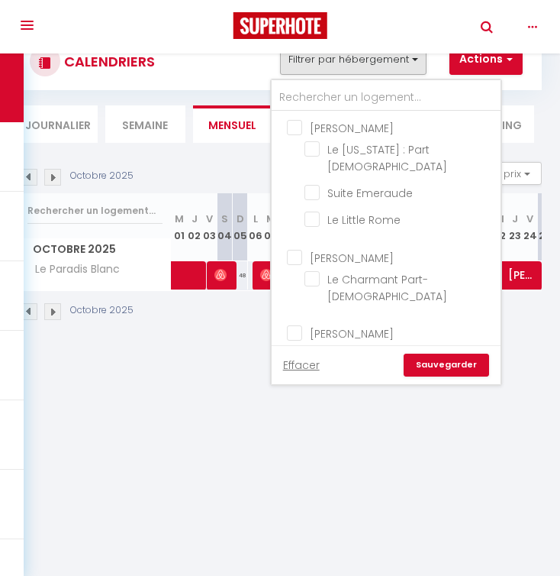
click at [331, 62] on button "Filtrer par hébergement" at bounding box center [353, 59] width 147 height 31
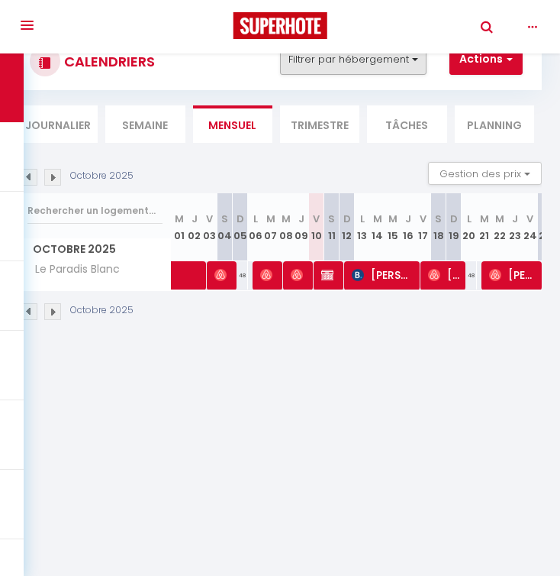
click at [326, 62] on button "Filtrer par hébergement" at bounding box center [353, 59] width 147 height 31
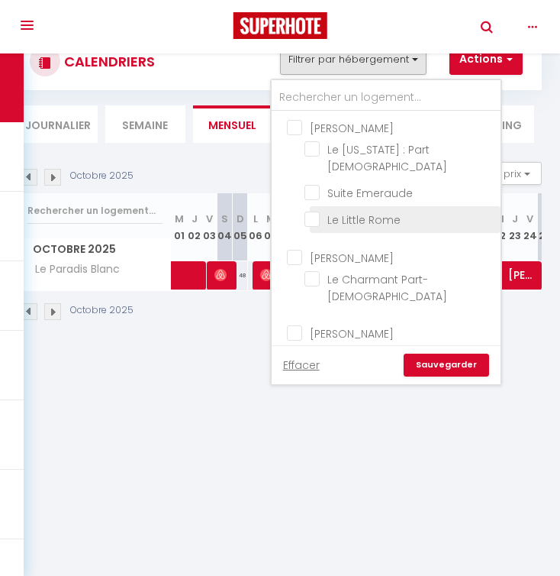
click at [316, 211] on input "Le Little Rome" at bounding box center [400, 218] width 191 height 15
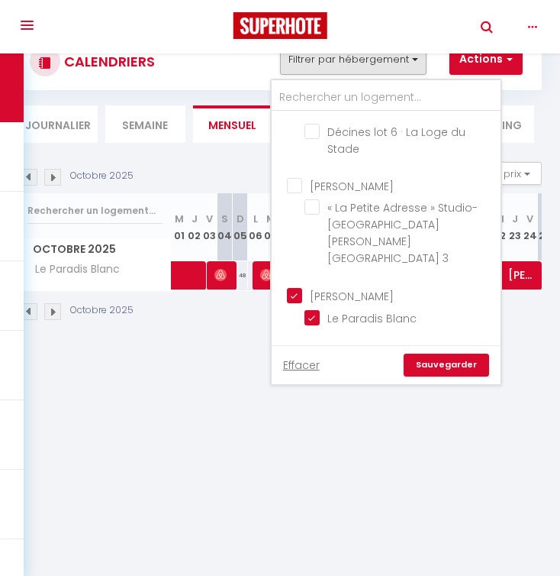
scroll to position [689, 0]
click at [313, 310] on input "Le Paradis Blanc" at bounding box center [400, 317] width 191 height 15
click at [431, 364] on link "Sauvegarder" at bounding box center [446, 364] width 85 height 23
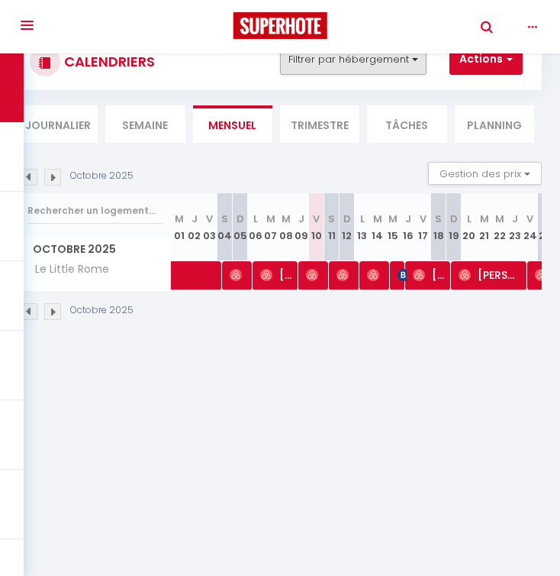
click at [379, 66] on button "Filtrer par hébergement" at bounding box center [353, 59] width 147 height 31
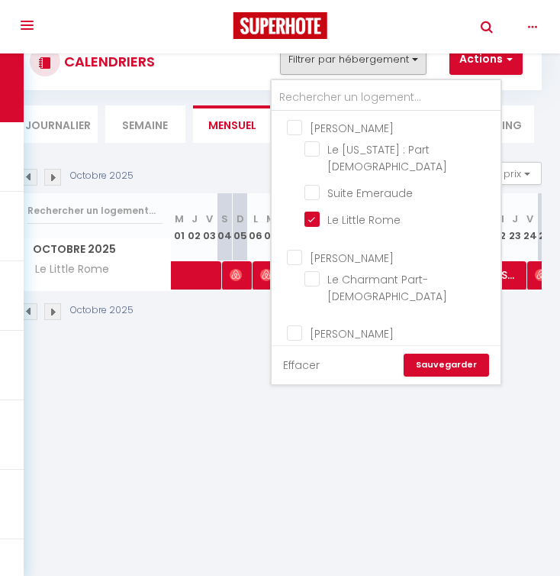
click at [300, 364] on link "Effacer" at bounding box center [301, 364] width 37 height 17
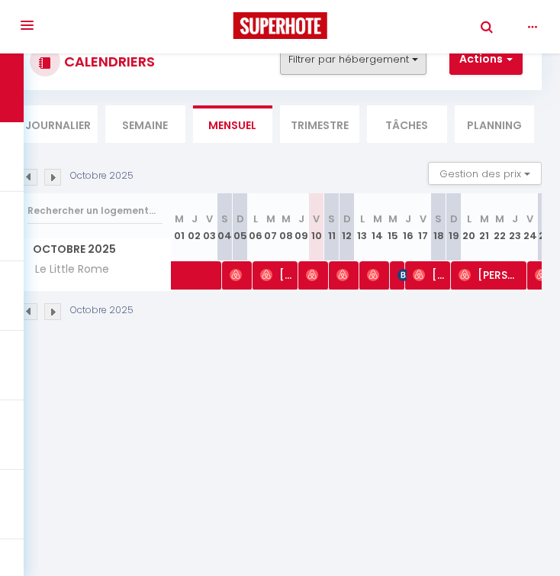
click at [336, 66] on button "Filtrer par hébergement" at bounding box center [353, 59] width 147 height 31
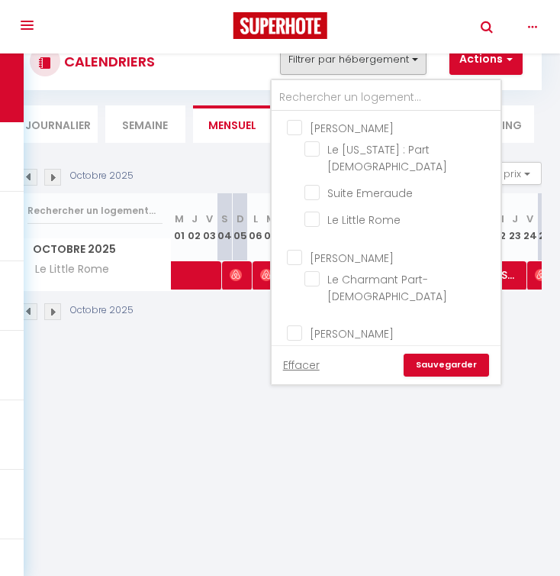
click at [421, 361] on link "Sauvegarder" at bounding box center [446, 364] width 85 height 23
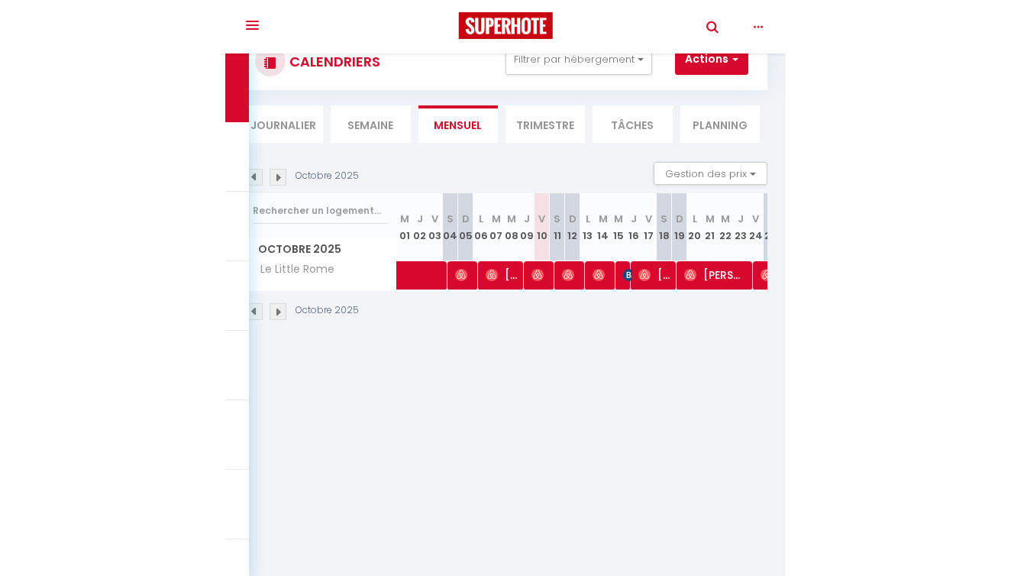
scroll to position [52, 0]
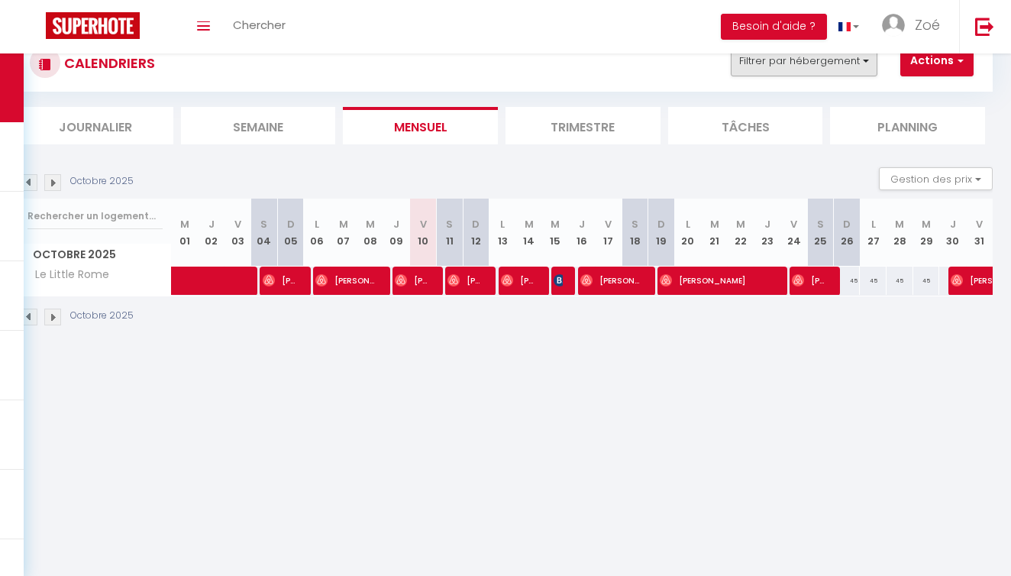
click at [560, 64] on button "Filtrer par hébergement" at bounding box center [804, 61] width 147 height 31
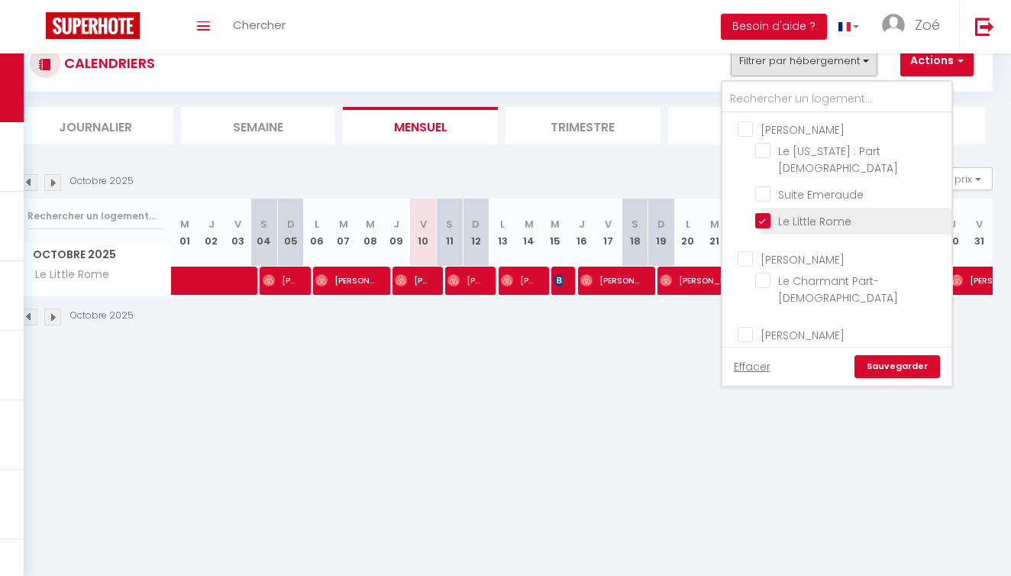
click at [560, 212] on input "Le Little Rome" at bounding box center [850, 219] width 191 height 15
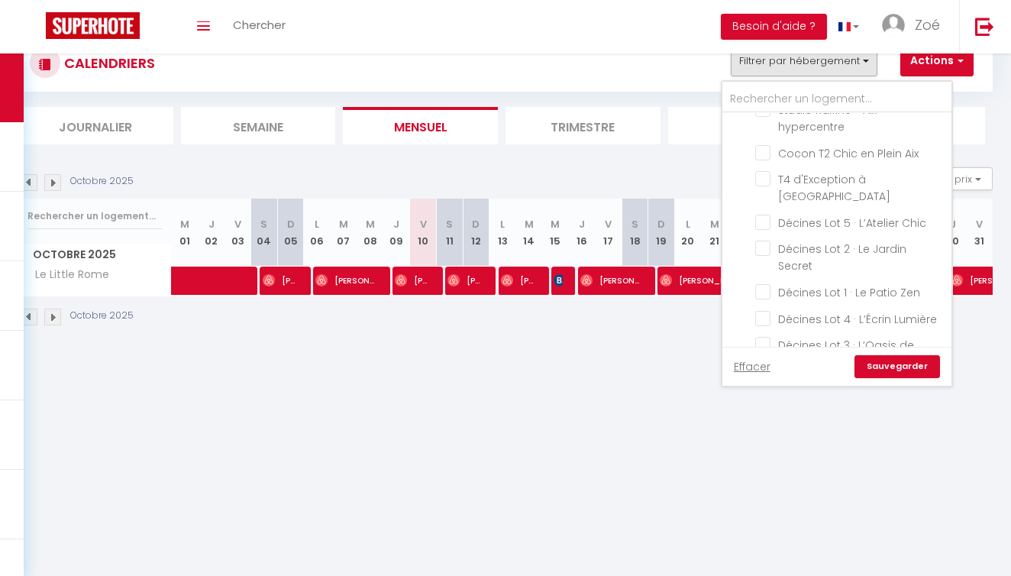
scroll to position [433, 0]
click at [560, 217] on input "Décines Lot 5 · L’Atelier Chic" at bounding box center [850, 224] width 191 height 15
click at [560, 244] on input "Décines Lot 2 · Le Jardin Secret" at bounding box center [850, 251] width 191 height 15
click at [560, 286] on input "Décines Lot 1 · Le Patio Zen" at bounding box center [850, 293] width 191 height 15
click at [560, 313] on input "Décines Lot 4 · L’Écrin Lumière" at bounding box center [850, 320] width 191 height 15
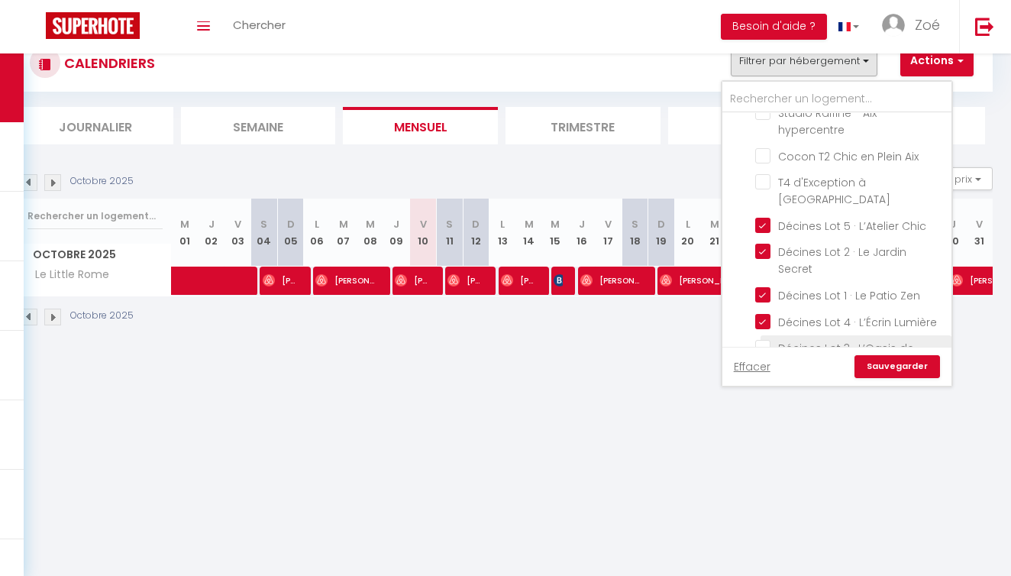
click at [560, 340] on input "Décines Lot 3 · L’Oasis de Décines" at bounding box center [850, 347] width 191 height 15
click at [560, 382] on input "Décines lot 6 · La Loge du Stade" at bounding box center [850, 389] width 191 height 15
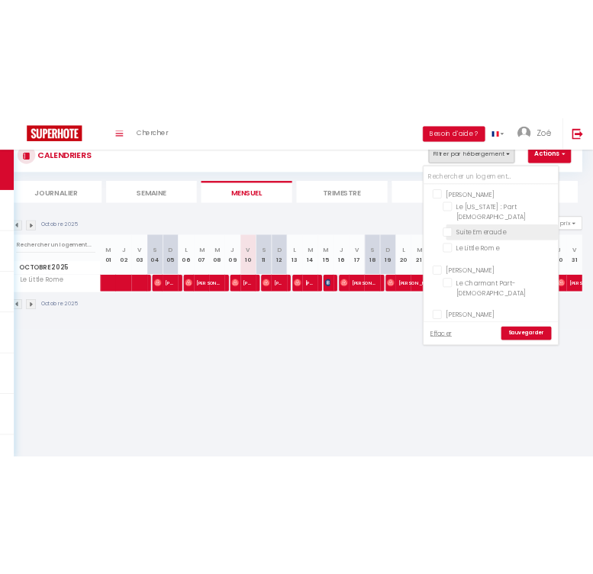
scroll to position [0, 0]
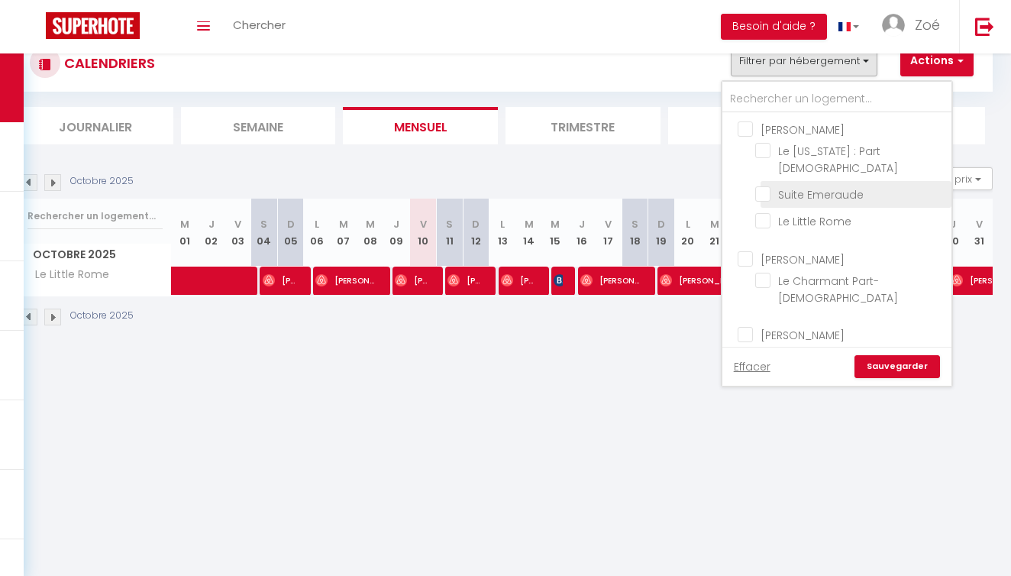
click at [560, 185] on input "Suite Emeraude" at bounding box center [850, 192] width 191 height 15
click at [560, 367] on link "Sauvegarder" at bounding box center [896, 366] width 85 height 23
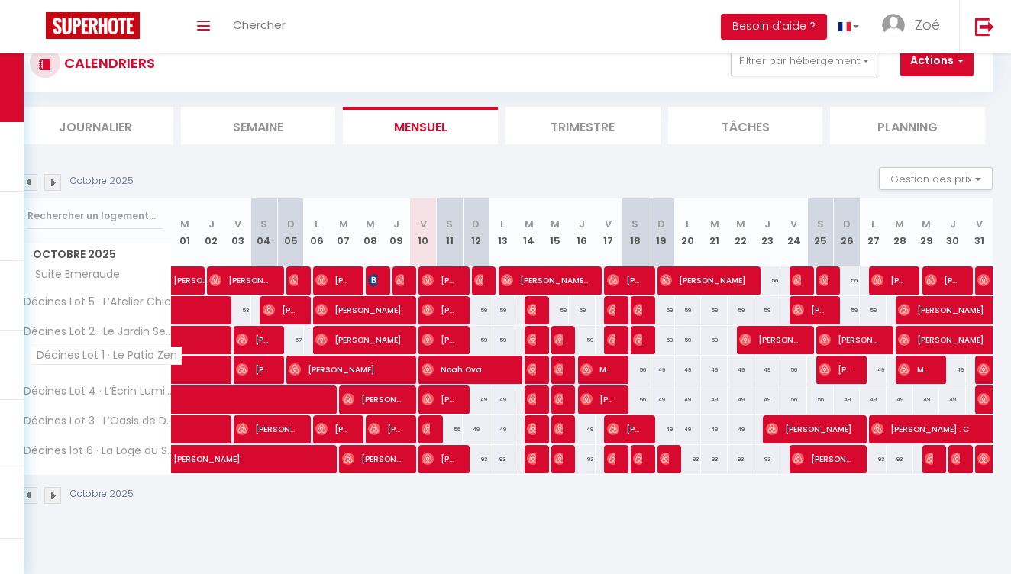
click at [89, 363] on span "Décines Lot 1 · Le Patio Zen" at bounding box center [106, 356] width 151 height 18
click at [69, 359] on span "Décines Lot 1 · Le Patio Zen" at bounding box center [106, 356] width 151 height 18
click at [205, 185] on div "Octobre 2025 Gestion des prix Nb Nuits minimum Règles Disponibilité" at bounding box center [505, 182] width 974 height 31
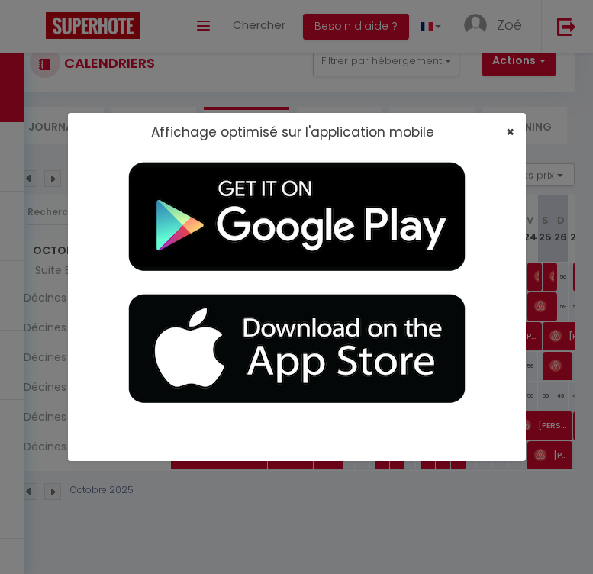
click at [509, 129] on span "×" at bounding box center [510, 131] width 8 height 19
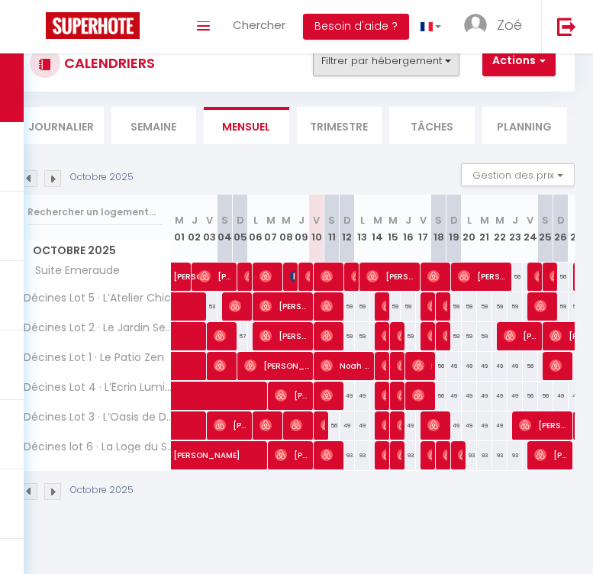
click at [418, 66] on button "Filtrer par hébergement" at bounding box center [386, 61] width 147 height 31
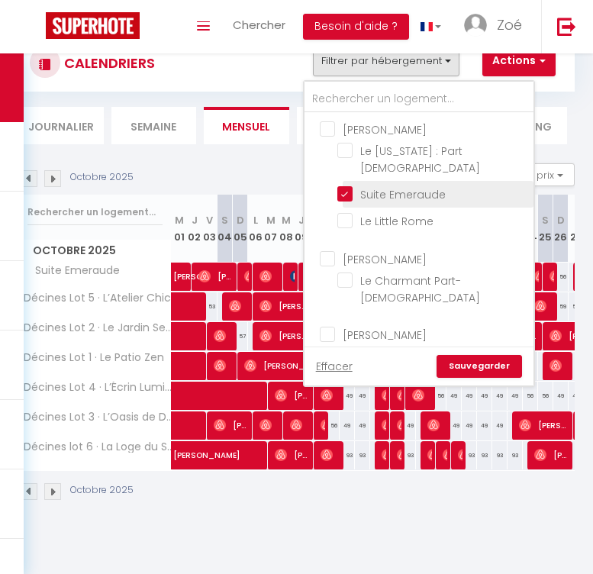
click at [347, 185] on input "Suite Emeraude" at bounding box center [432, 192] width 191 height 15
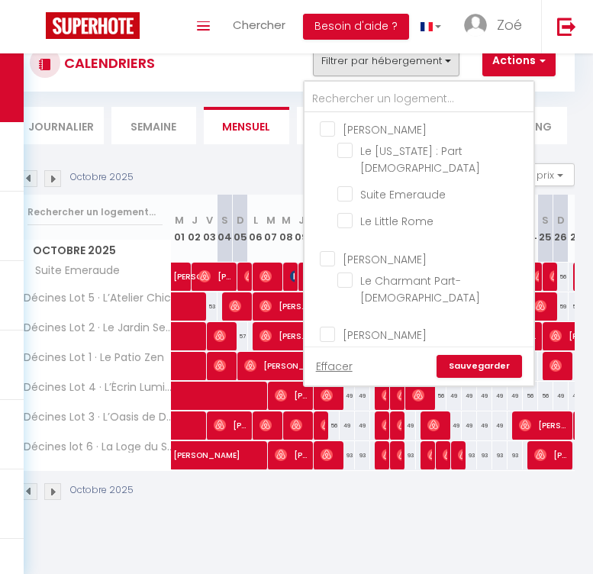
click at [459, 366] on link "Sauvegarder" at bounding box center [479, 366] width 85 height 23
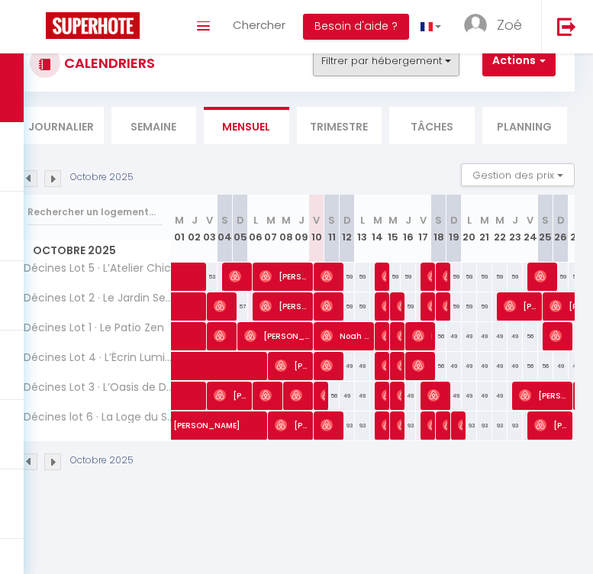
click at [350, 68] on button "Filtrer par hébergement" at bounding box center [386, 61] width 147 height 31
click at [353, 66] on button "Filtrer par hébergement" at bounding box center [386, 61] width 147 height 31
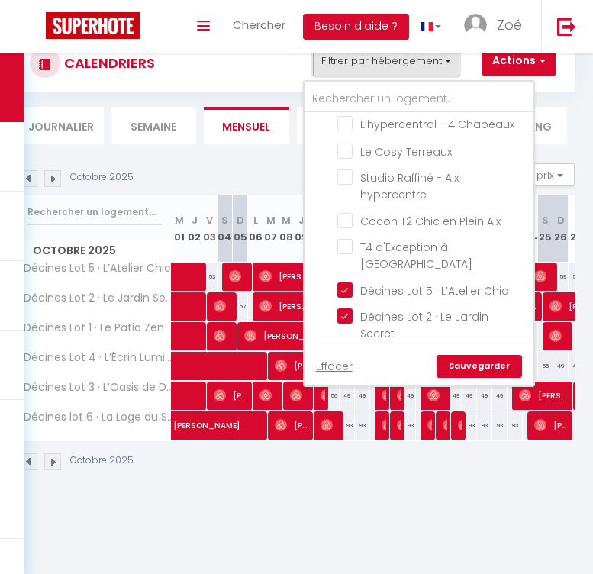
scroll to position [379, 0]
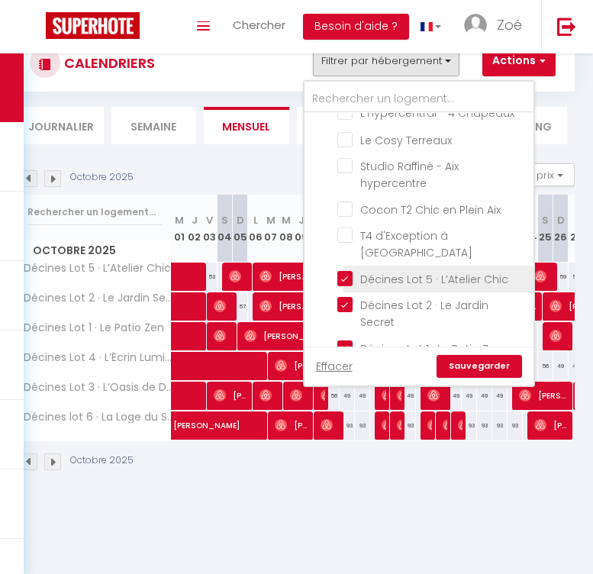
click at [343, 270] on input "Décines Lot 5 · L’Atelier Chic" at bounding box center [432, 277] width 191 height 15
click at [463, 368] on link "Sauvegarder" at bounding box center [479, 366] width 85 height 23
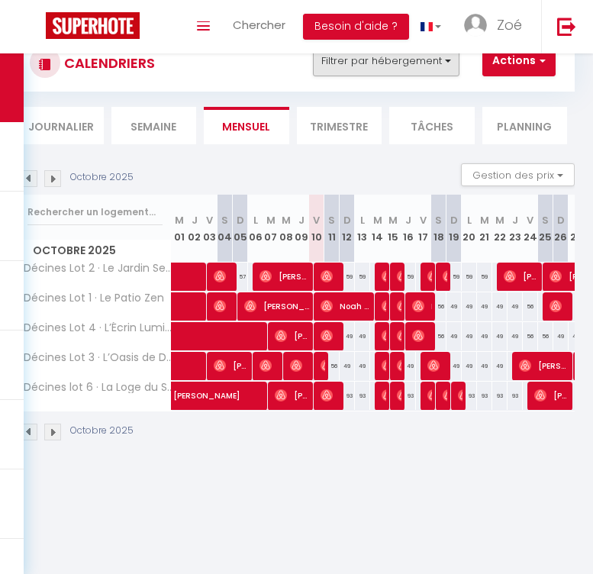
click at [390, 63] on button "Filtrer par hébergement" at bounding box center [386, 61] width 147 height 31
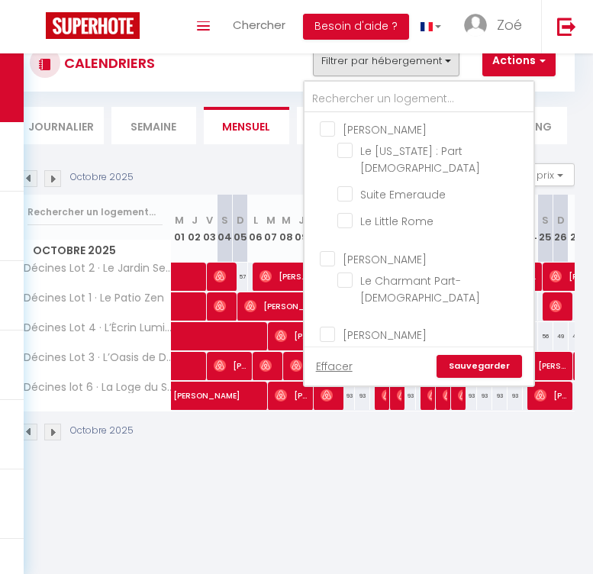
click at [390, 63] on button "Filtrer par hébergement" at bounding box center [386, 61] width 147 height 31
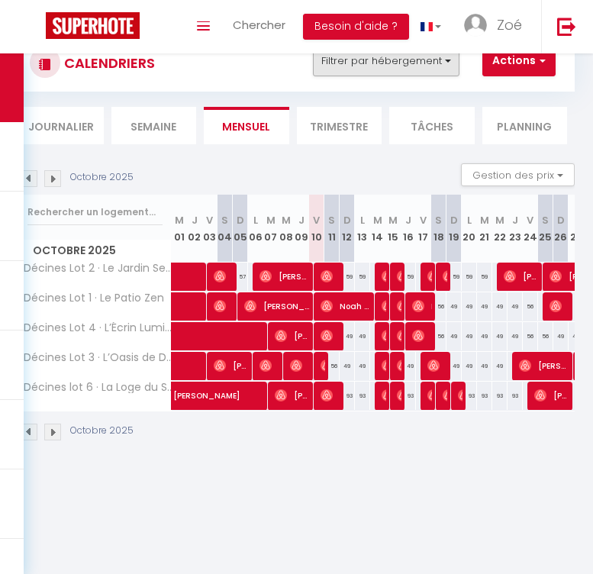
click at [376, 66] on button "Filtrer par hébergement" at bounding box center [386, 61] width 147 height 31
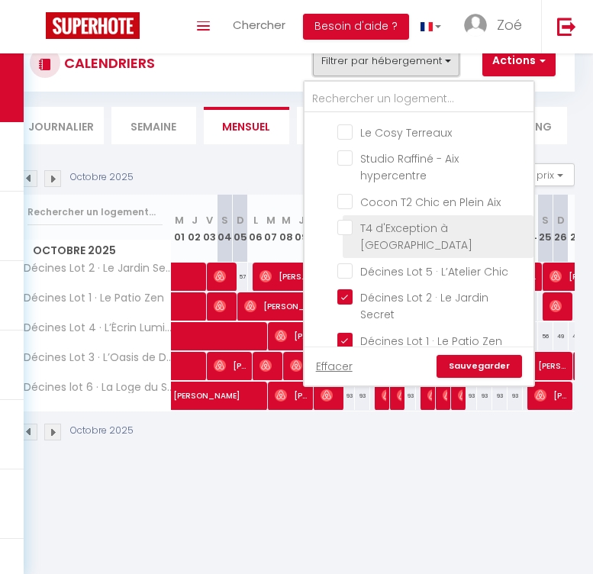
scroll to position [394, 0]
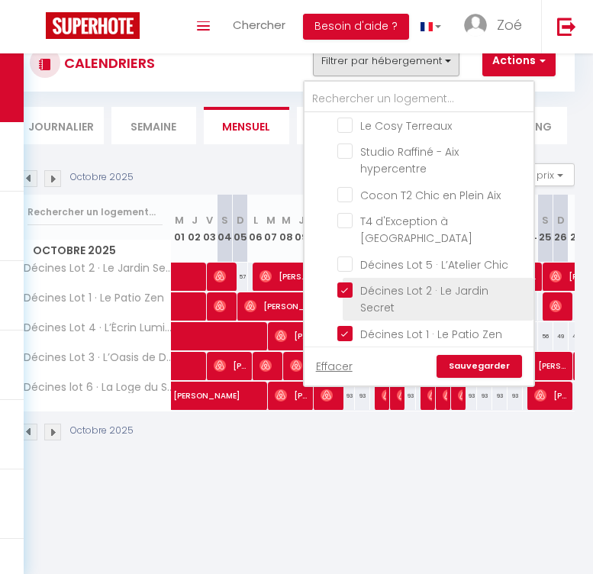
click at [347, 282] on input "Décines Lot 2 · Le Jardin Secret" at bounding box center [432, 289] width 191 height 15
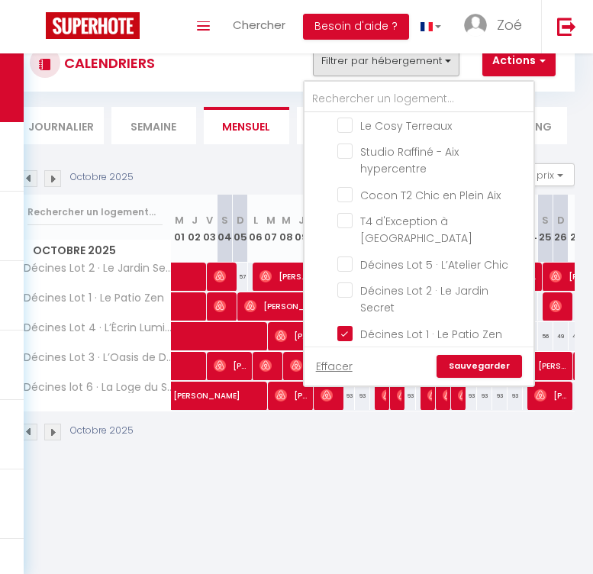
click at [466, 367] on link "Sauvegarder" at bounding box center [479, 366] width 85 height 23
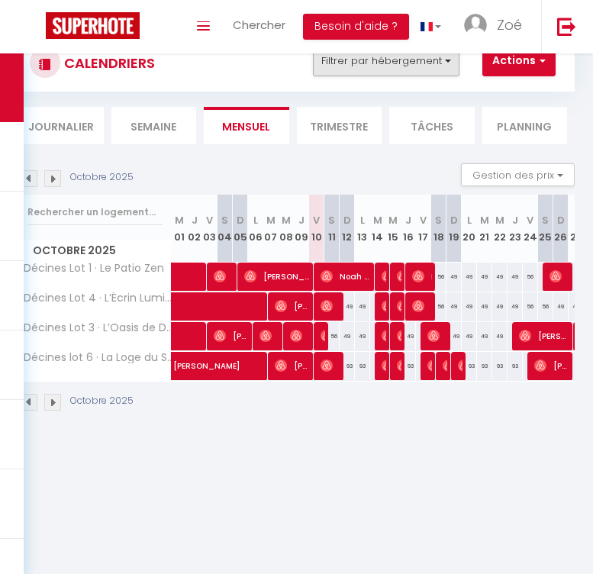
click at [359, 63] on button "Filtrer par hébergement" at bounding box center [386, 61] width 147 height 31
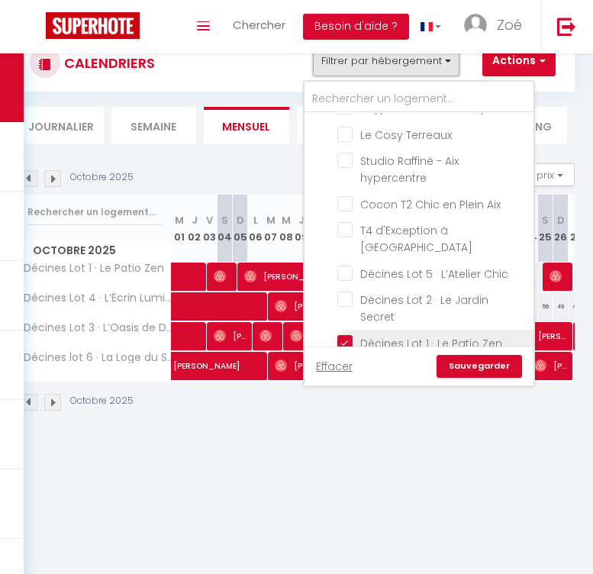
scroll to position [386, 0]
click at [345, 333] on input "Décines Lot 1 · Le Patio Zen" at bounding box center [432, 340] width 191 height 15
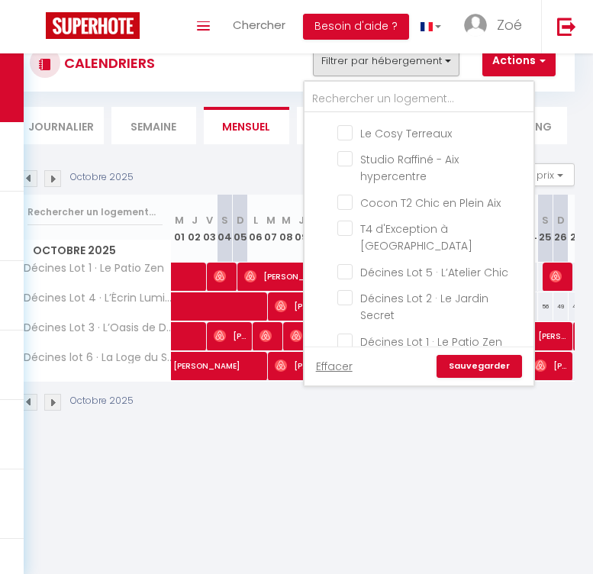
click at [466, 360] on link "Sauvegarder" at bounding box center [479, 366] width 85 height 23
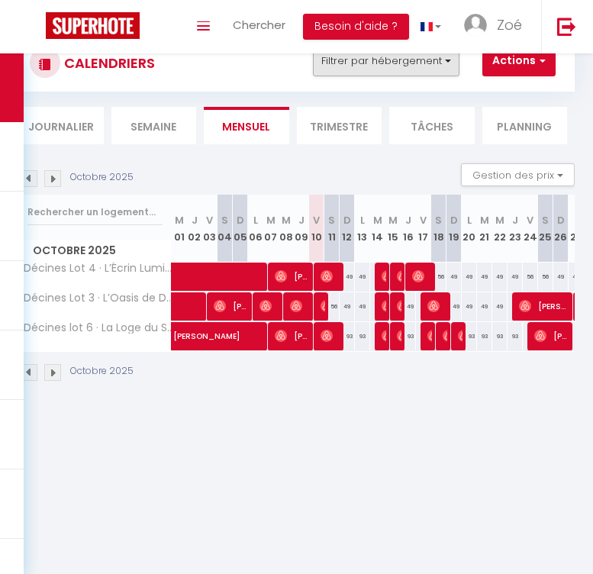
click at [416, 64] on button "Filtrer par hébergement" at bounding box center [386, 61] width 147 height 31
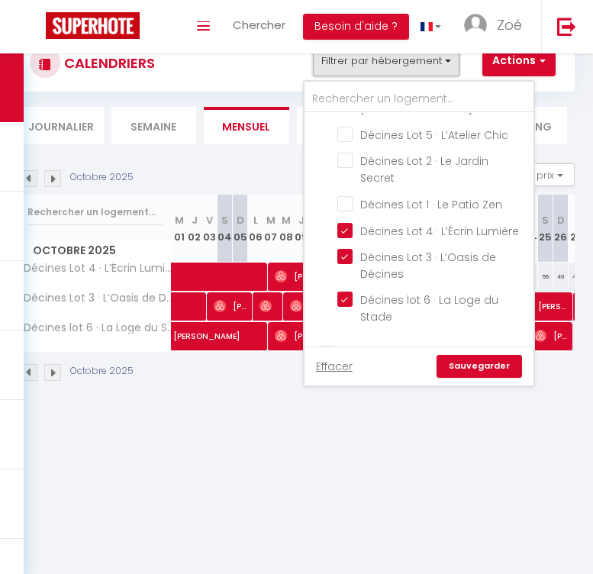
scroll to position [512, 0]
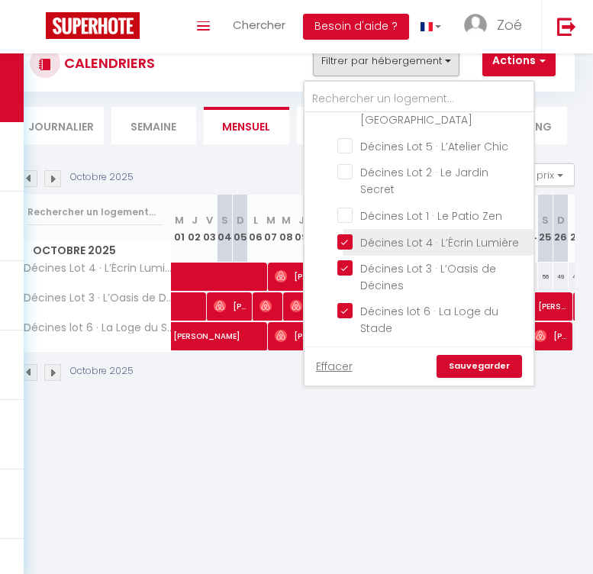
click at [344, 234] on input "Décines Lot 4 · L’Écrin Lumière" at bounding box center [432, 241] width 191 height 15
click at [467, 366] on link "Sauvegarder" at bounding box center [479, 366] width 85 height 23
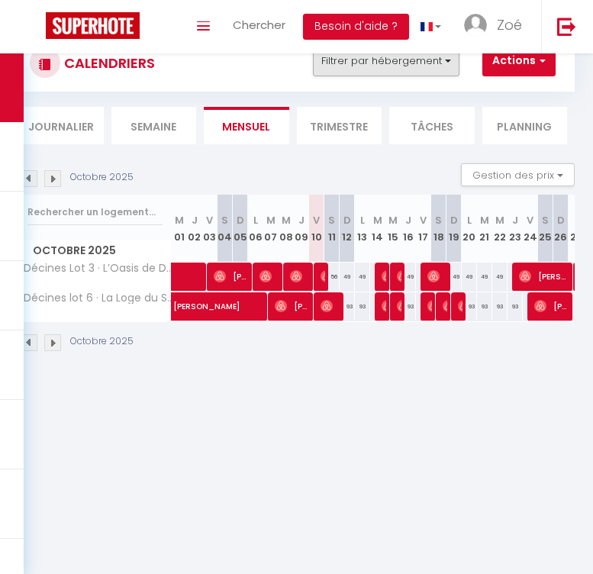
click at [412, 69] on button "Filtrer par hébergement" at bounding box center [386, 61] width 147 height 31
click at [406, 60] on button "Filtrer par hébergement" at bounding box center [386, 61] width 147 height 31
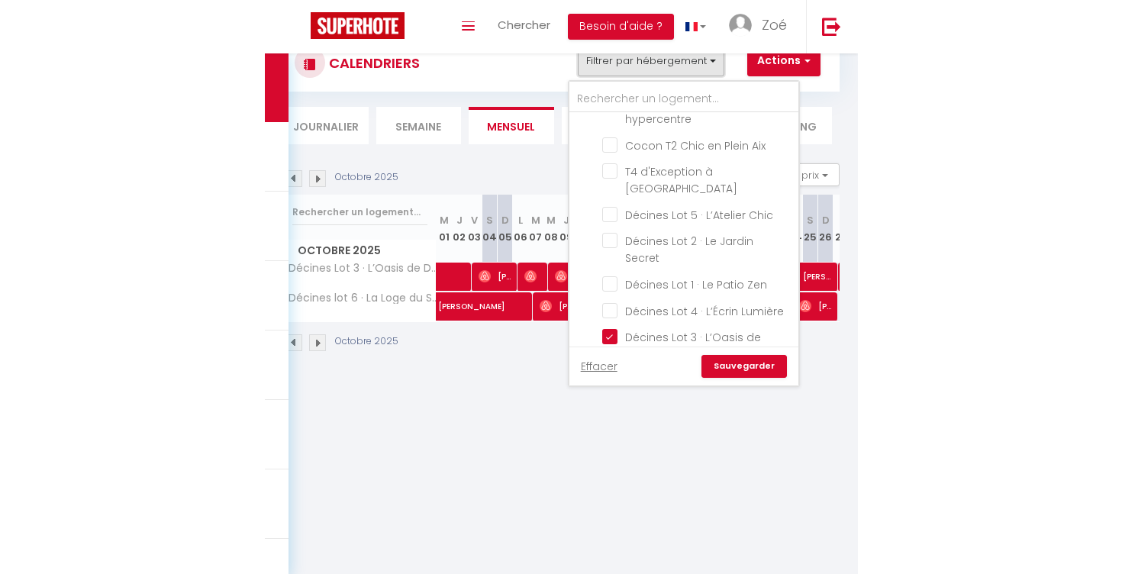
scroll to position [468, 0]
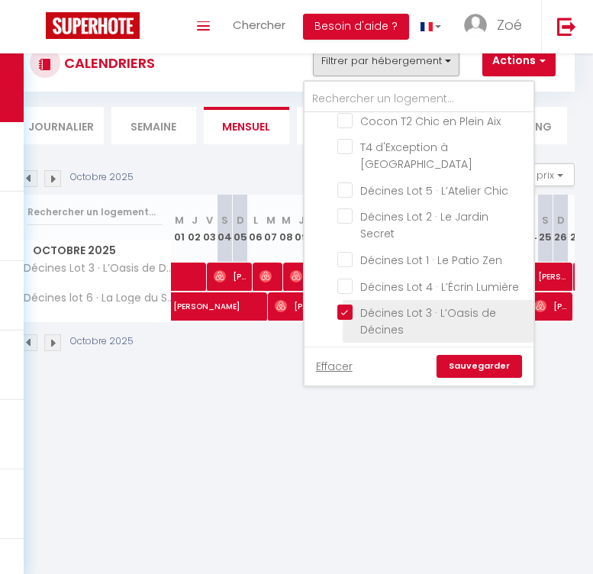
click at [344, 305] on input "Décines Lot 3 · L’Oasis de Décines" at bounding box center [432, 312] width 191 height 15
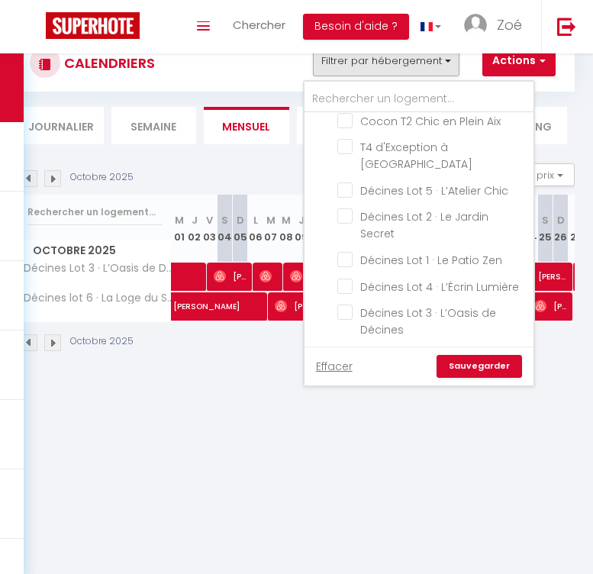
click at [462, 363] on link "Sauvegarder" at bounding box center [479, 366] width 85 height 23
